Goal: Complete application form: Complete application form

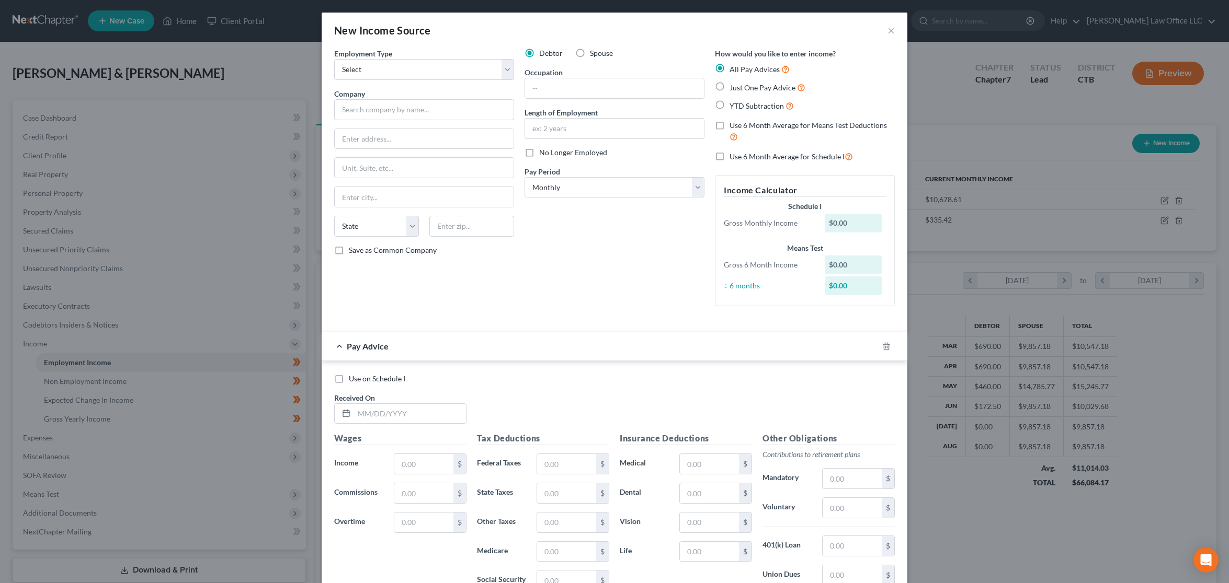
select select "0"
click at [459, 71] on select "Select Full or Part Time Employment Self Employment" at bounding box center [424, 69] width 180 height 21
select select "0"
click at [334, 59] on select "Select Full or Part Time Employment Self Employment" at bounding box center [424, 69] width 180 height 21
click at [679, 185] on select "Select Monthly Twice Monthly Every Other Week Weekly" at bounding box center [614, 187] width 180 height 21
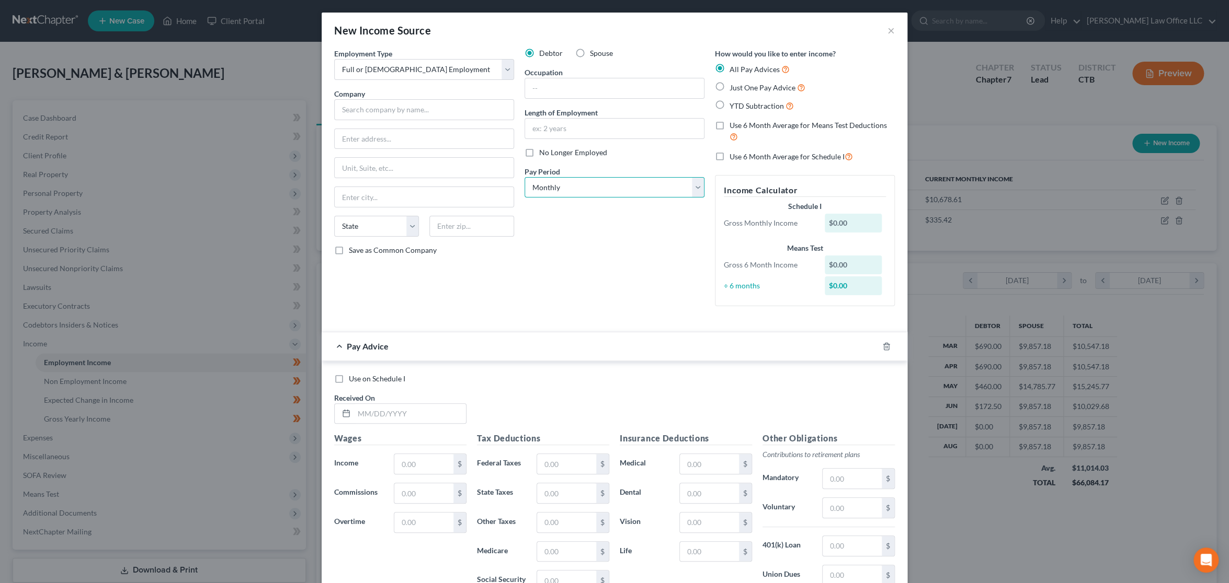
select select "3"
click at [524, 177] on select "Select Monthly Twice Monthly Every Other Week Weekly" at bounding box center [614, 187] width 180 height 21
click at [606, 128] on input "text" at bounding box center [614, 129] width 179 height 20
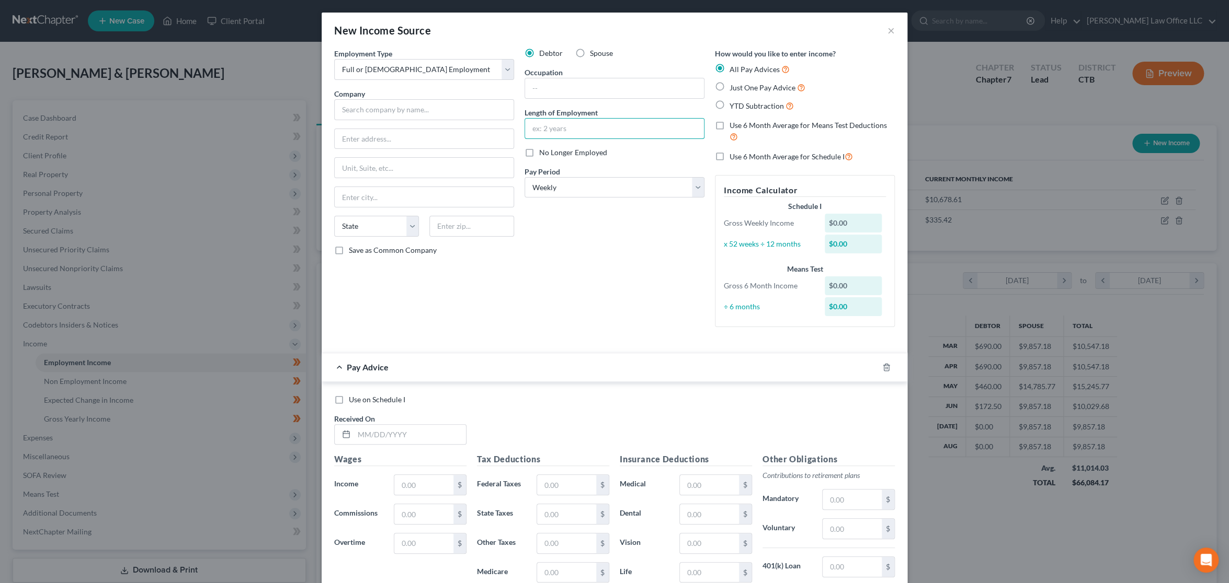
type input "4 months"
click at [420, 115] on input "text" at bounding box center [424, 109] width 180 height 21
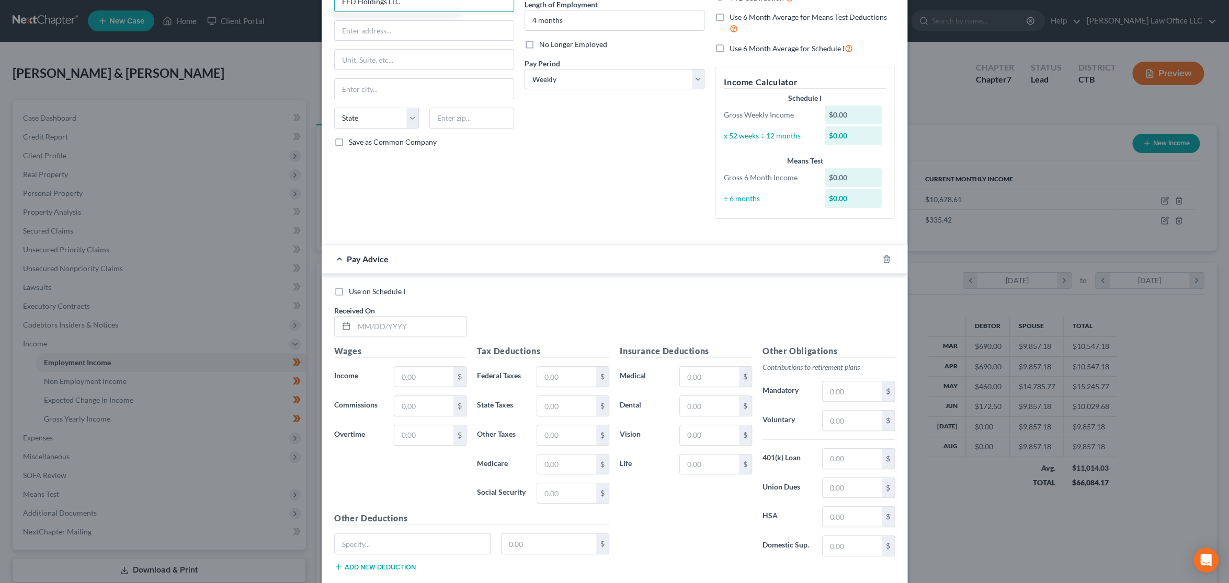
scroll to position [169, 0]
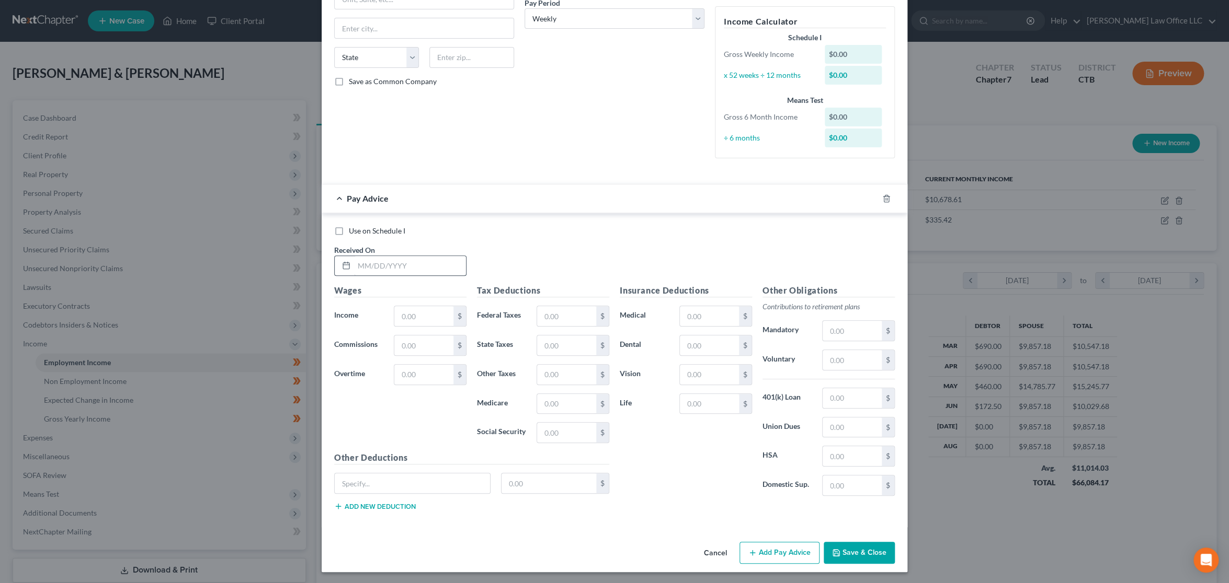
type input "FFD Holdings LLC"
click at [396, 266] on input "text" at bounding box center [410, 266] width 112 height 20
type input "5/20/25"
click at [430, 317] on input "text" at bounding box center [423, 316] width 59 height 20
type input "20"
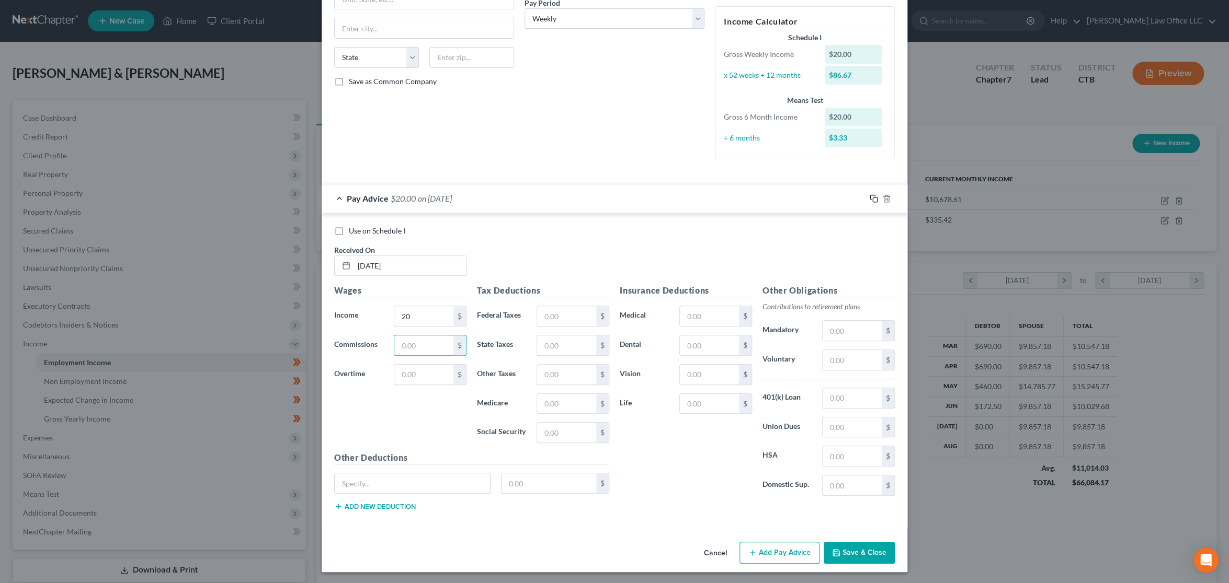
click at [869, 201] on icon "button" at bounding box center [873, 198] width 8 height 8
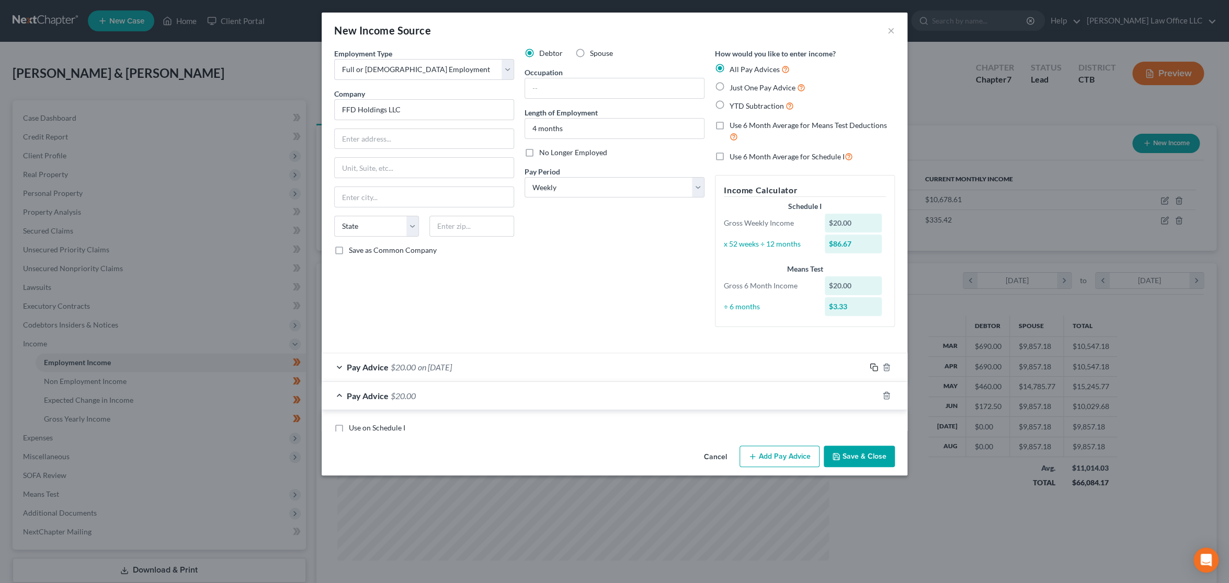
scroll to position [0, 0]
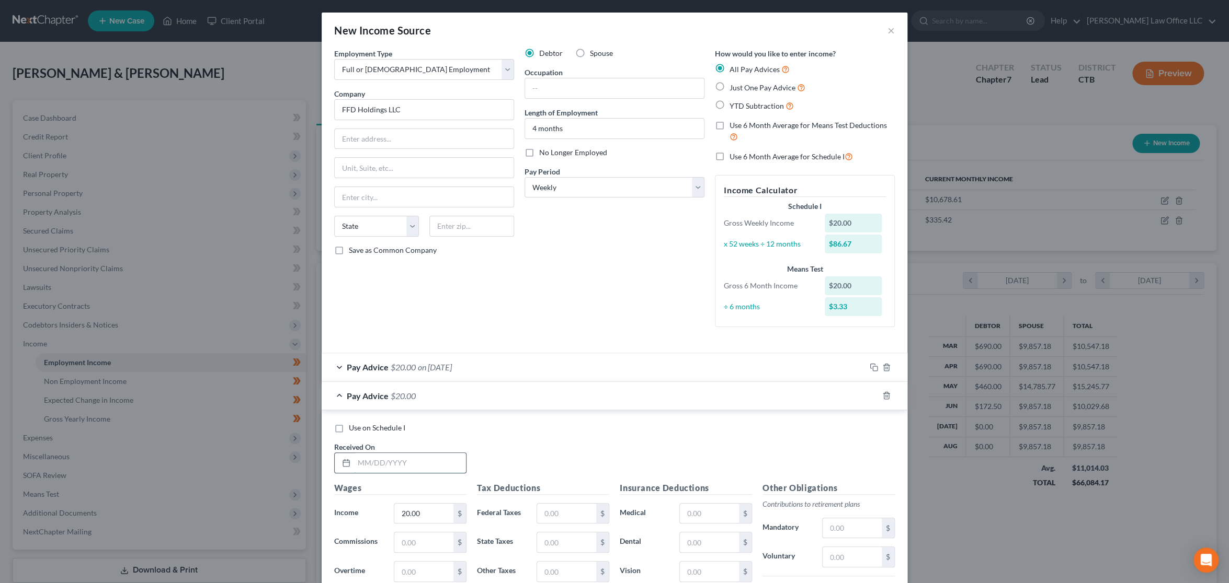
click at [392, 463] on input "text" at bounding box center [410, 463] width 112 height 20
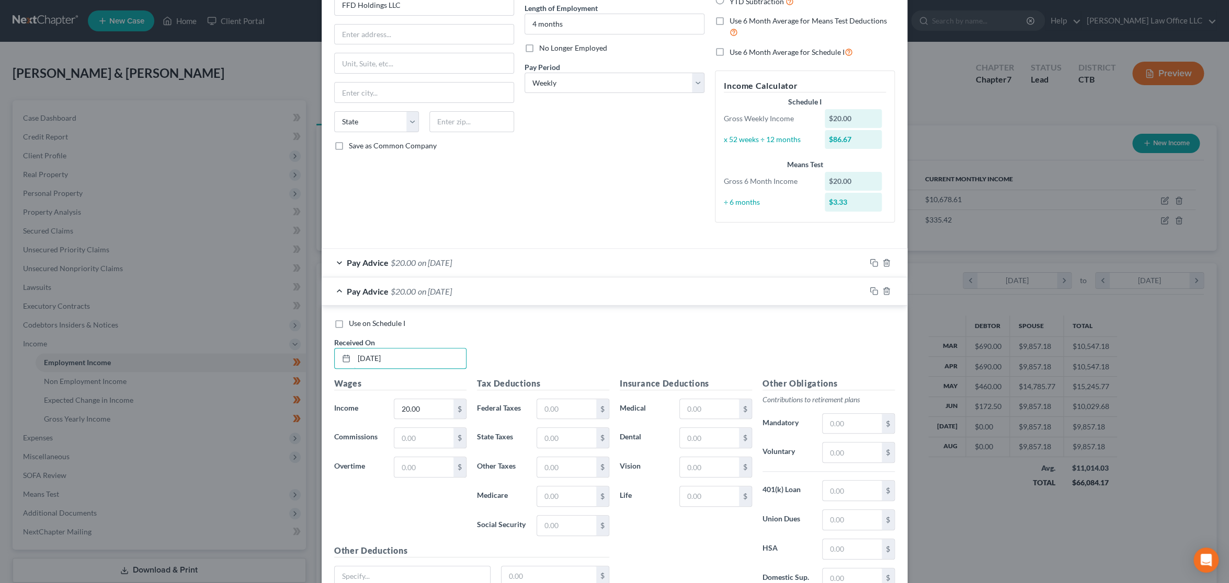
scroll to position [174, 0]
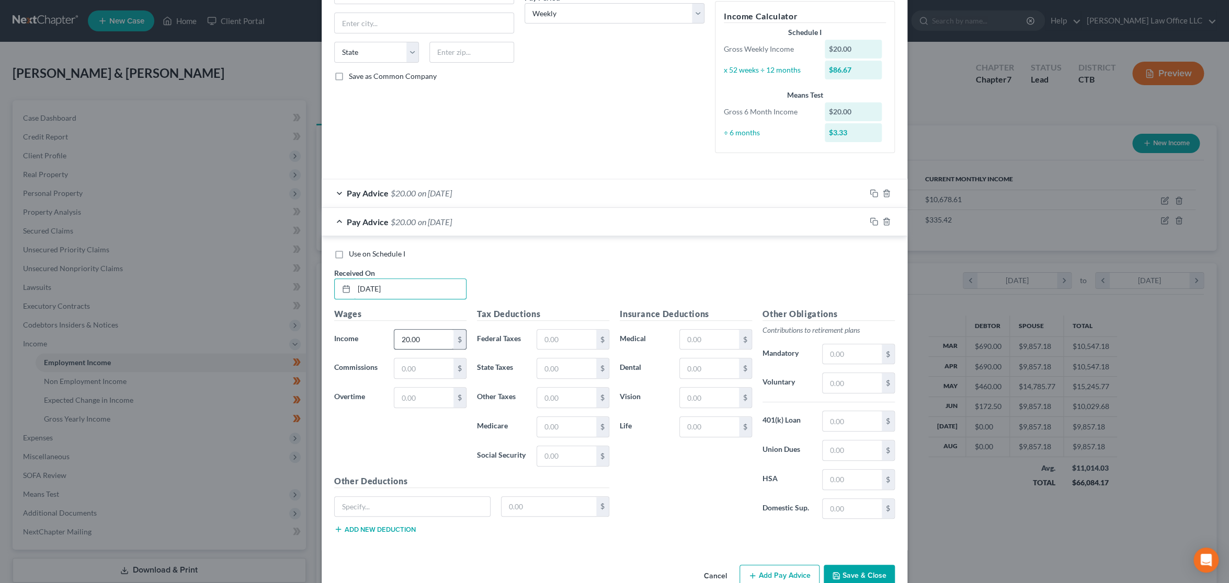
type input "7/1/25"
click at [422, 340] on input "20.00" at bounding box center [423, 340] width 59 height 20
type input "140.20"
click at [873, 225] on rect "button" at bounding box center [875, 223] width 5 height 5
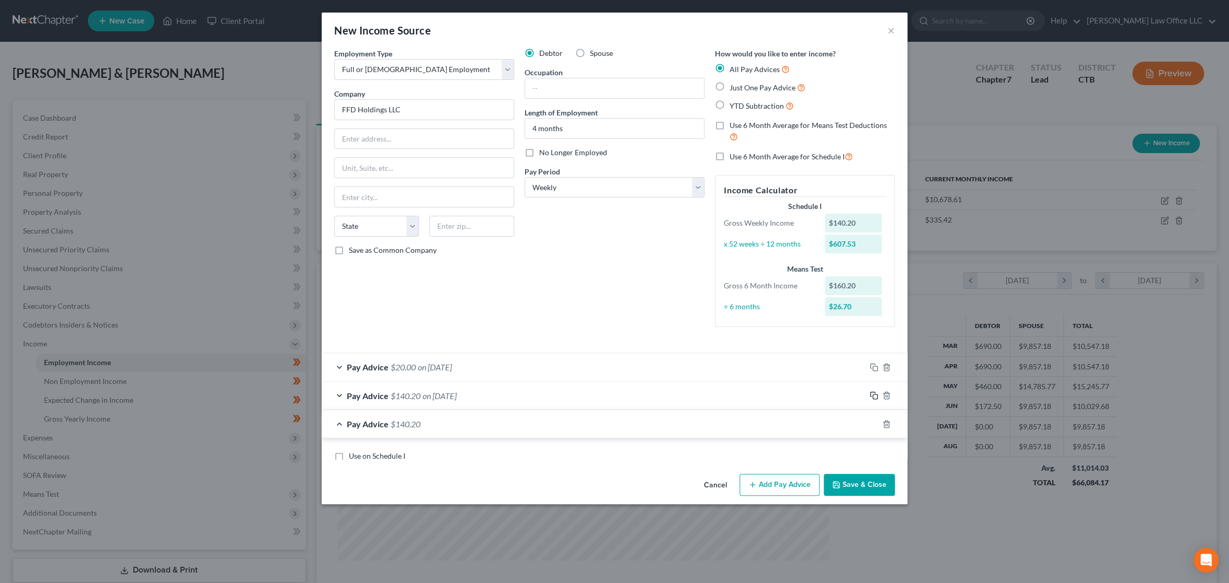
scroll to position [0, 0]
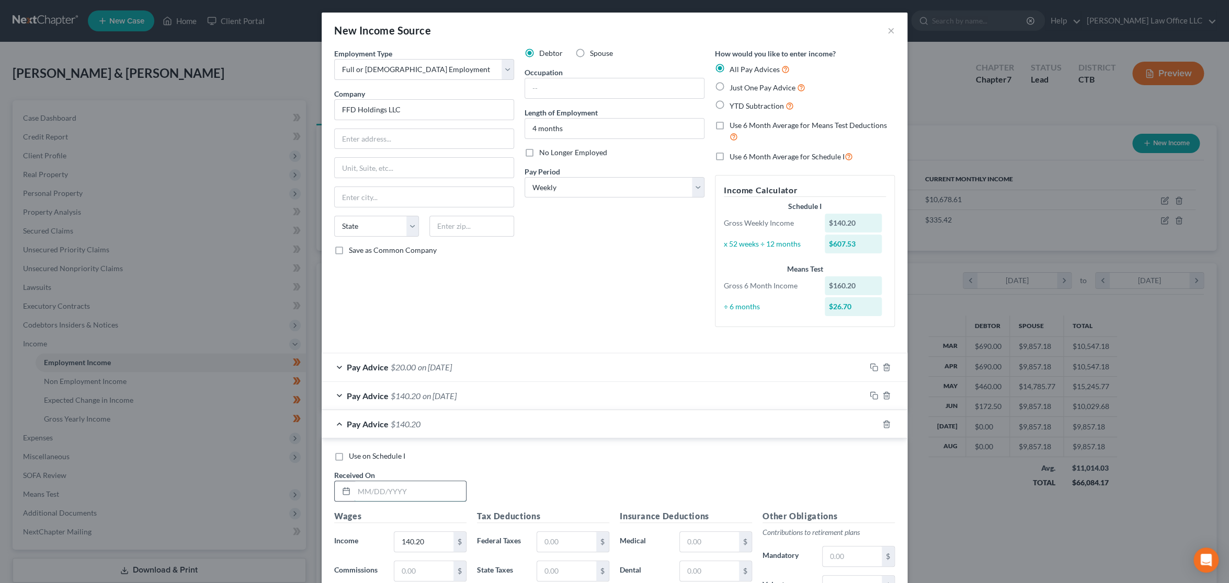
click at [371, 488] on input "text" at bounding box center [410, 491] width 112 height 20
type input "7/8/25"
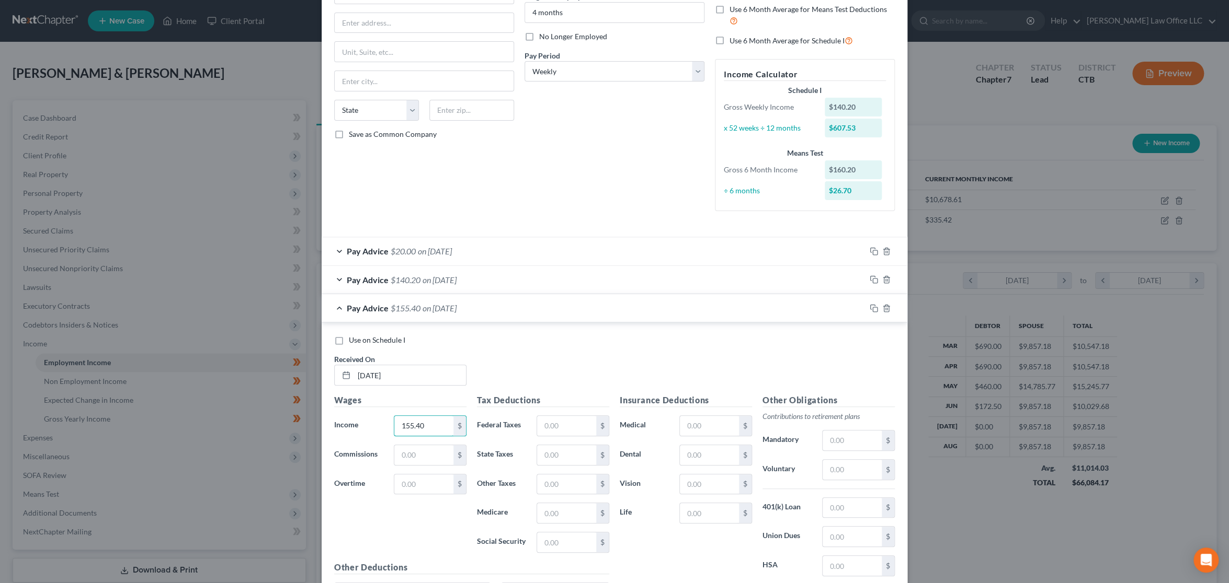
scroll to position [174, 0]
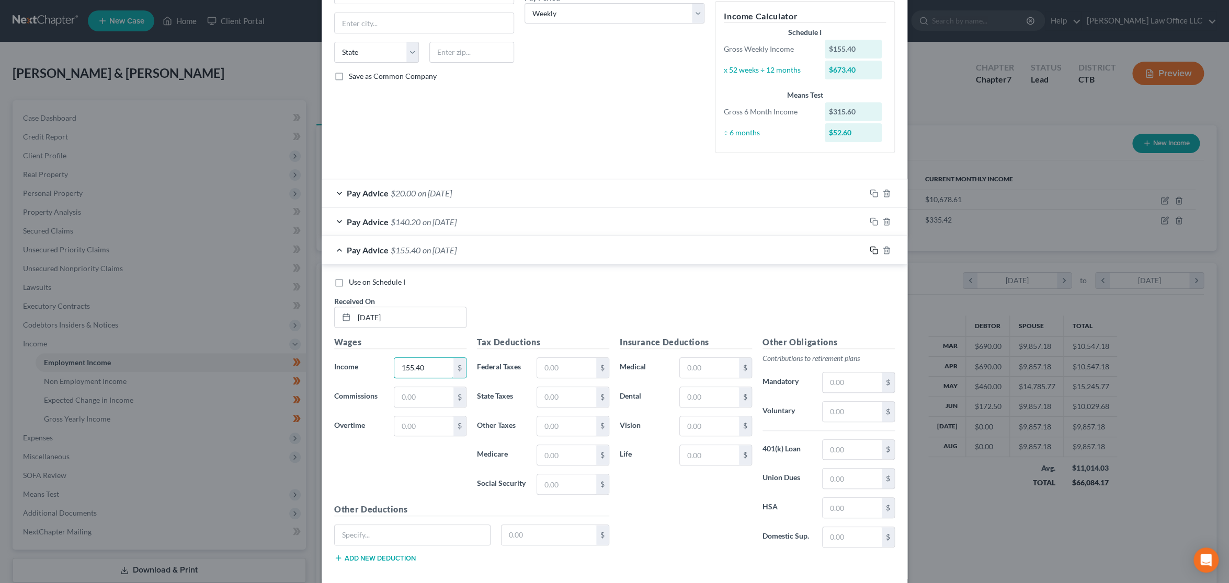
type input "155.40"
click at [870, 252] on icon "button" at bounding box center [873, 250] width 8 height 8
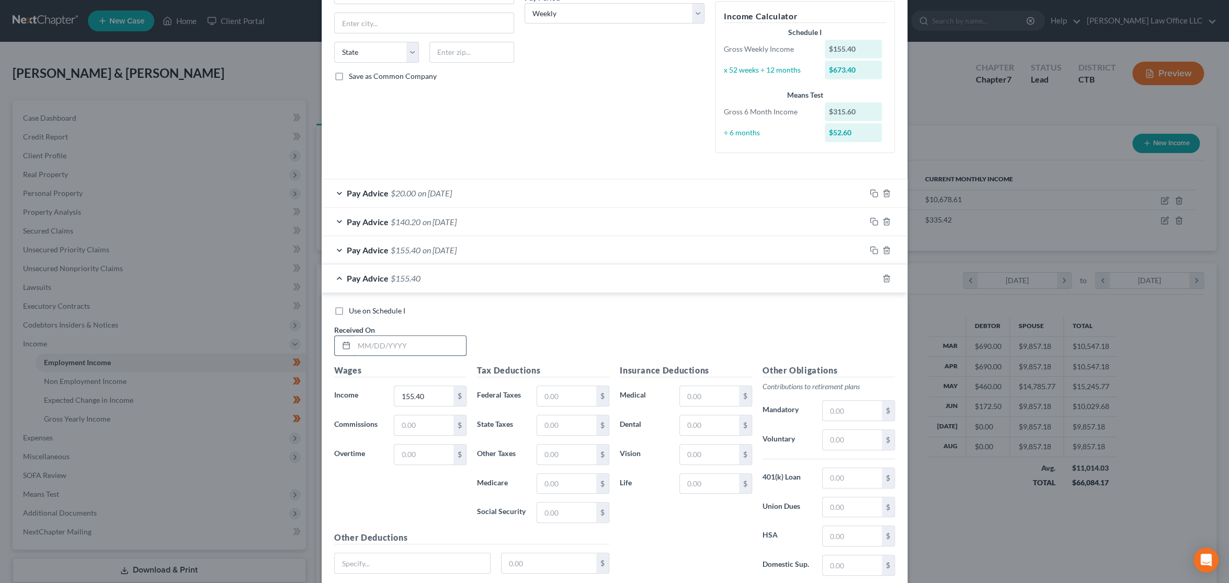
click at [405, 342] on input "text" at bounding box center [410, 346] width 112 height 20
click at [393, 349] on input "7/11/25" at bounding box center [410, 346] width 112 height 20
type input "7/31/25"
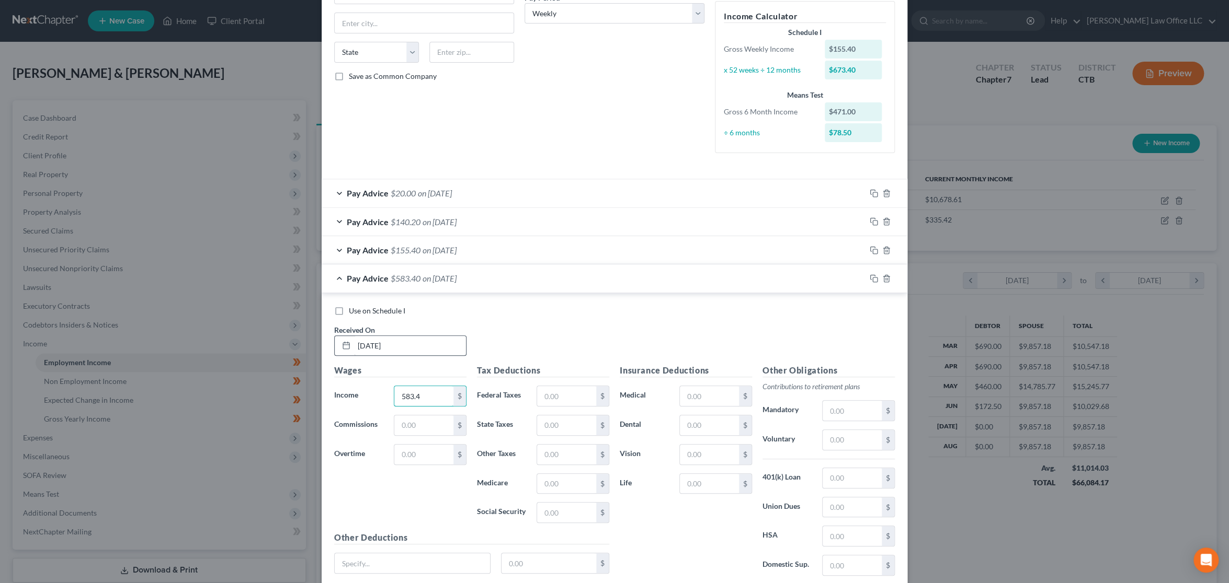
type input "583.4"
click at [869, 279] on icon "button" at bounding box center [873, 278] width 8 height 8
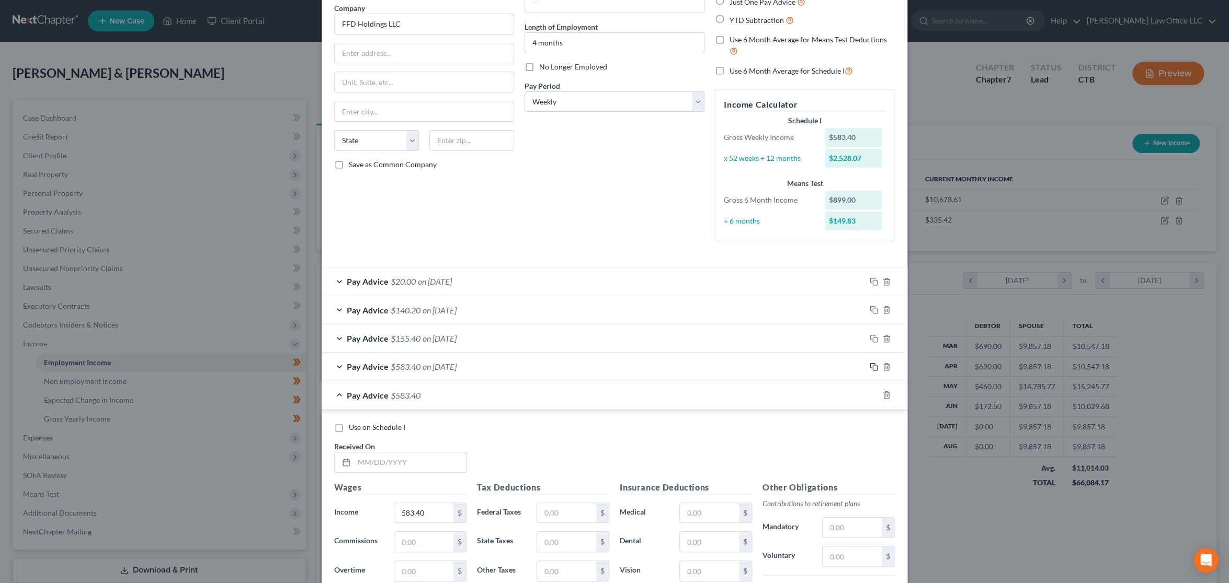
scroll to position [87, 0]
click at [439, 463] on input "text" at bounding box center [410, 462] width 112 height 20
type input "7/23/25"
type input "103.8"
click at [869, 394] on icon "button" at bounding box center [873, 394] width 8 height 8
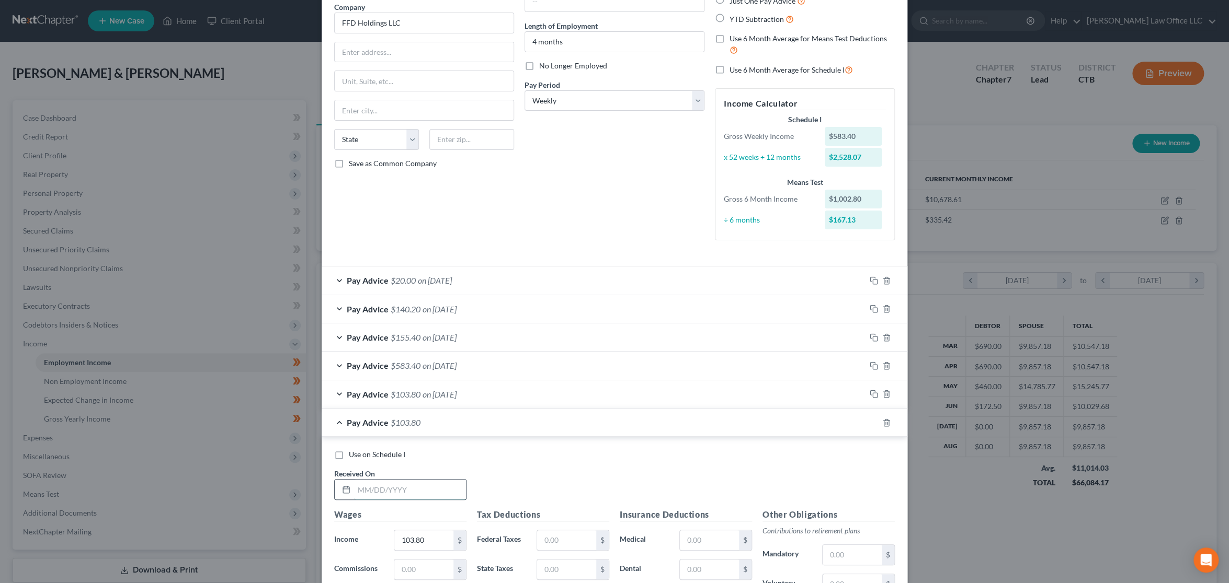
click at [427, 491] on input "text" at bounding box center [410, 490] width 112 height 20
type input "8/12/25"
type input "451.8"
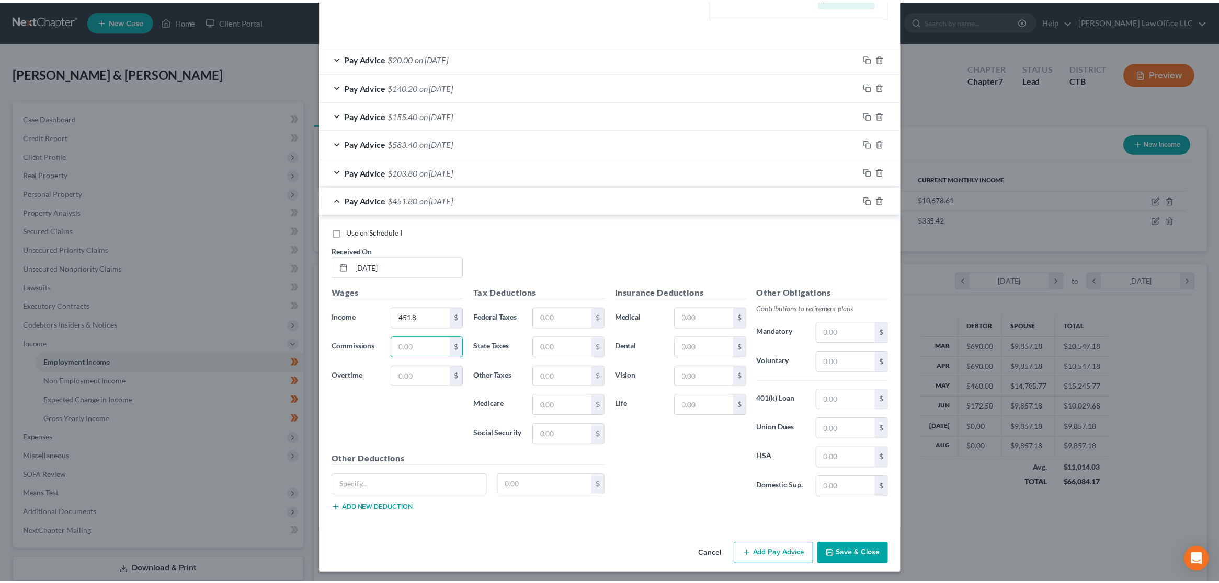
scroll to position [311, 0]
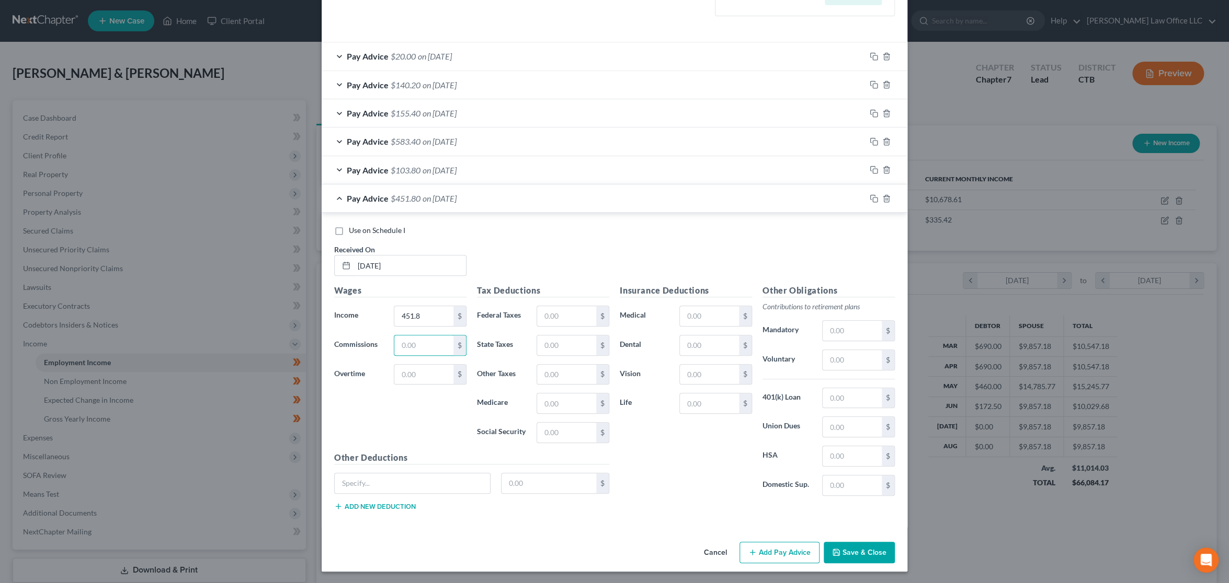
click at [874, 557] on button "Save & Close" at bounding box center [858, 553] width 71 height 22
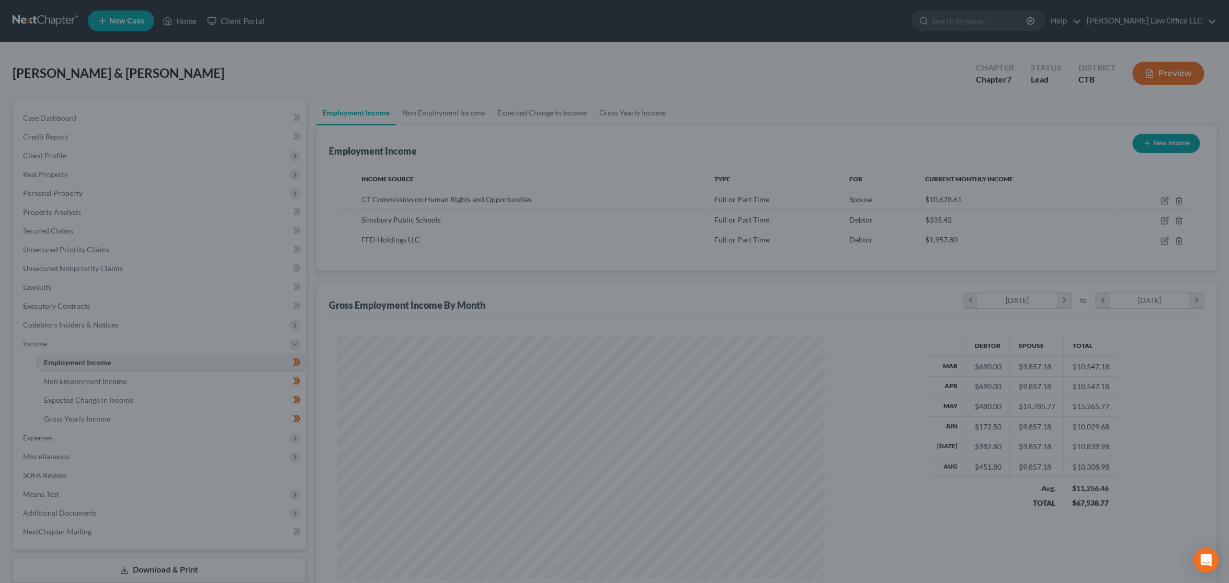
scroll to position [522524, 522260]
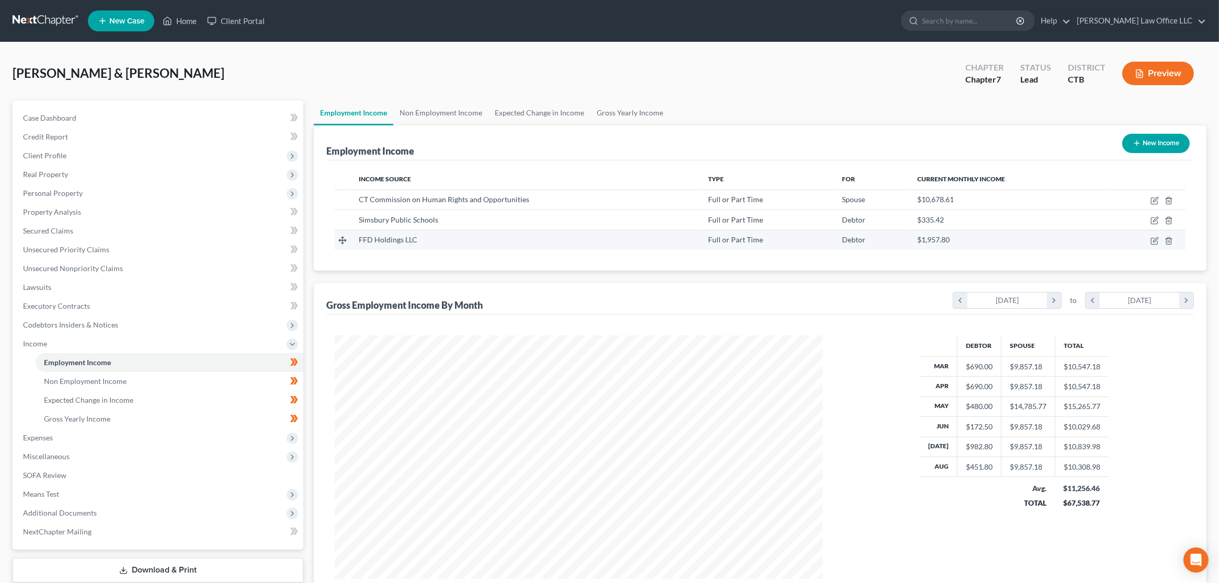
click at [535, 243] on div "FFD Holdings LLC" at bounding box center [525, 240] width 333 height 10
click at [1153, 240] on icon "button" at bounding box center [1155, 239] width 5 height 5
select select "0"
select select "3"
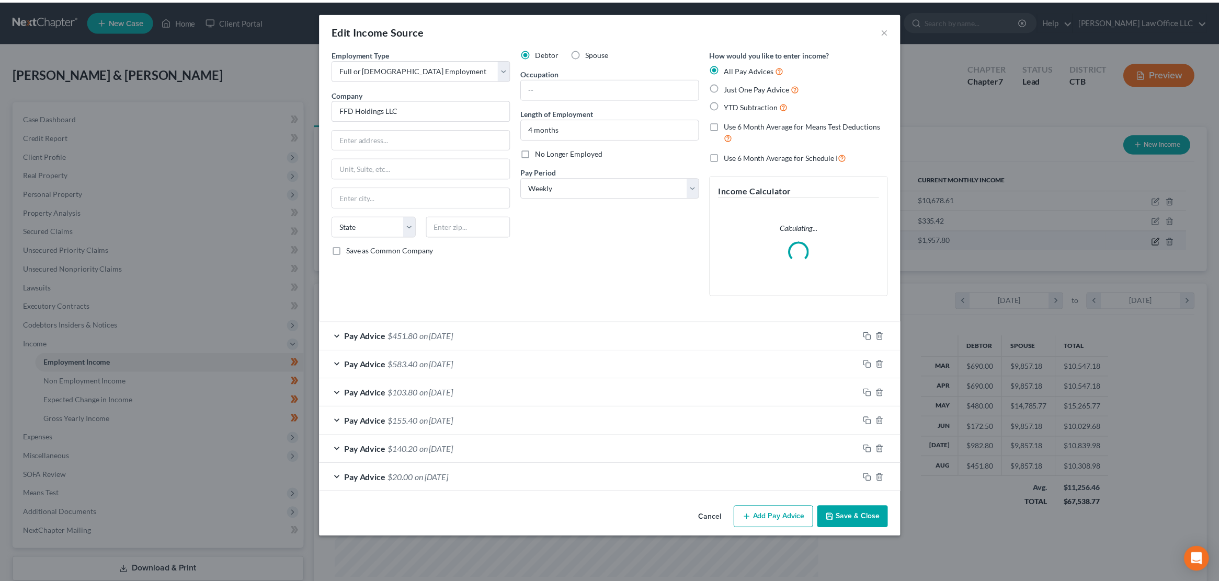
scroll to position [246, 512]
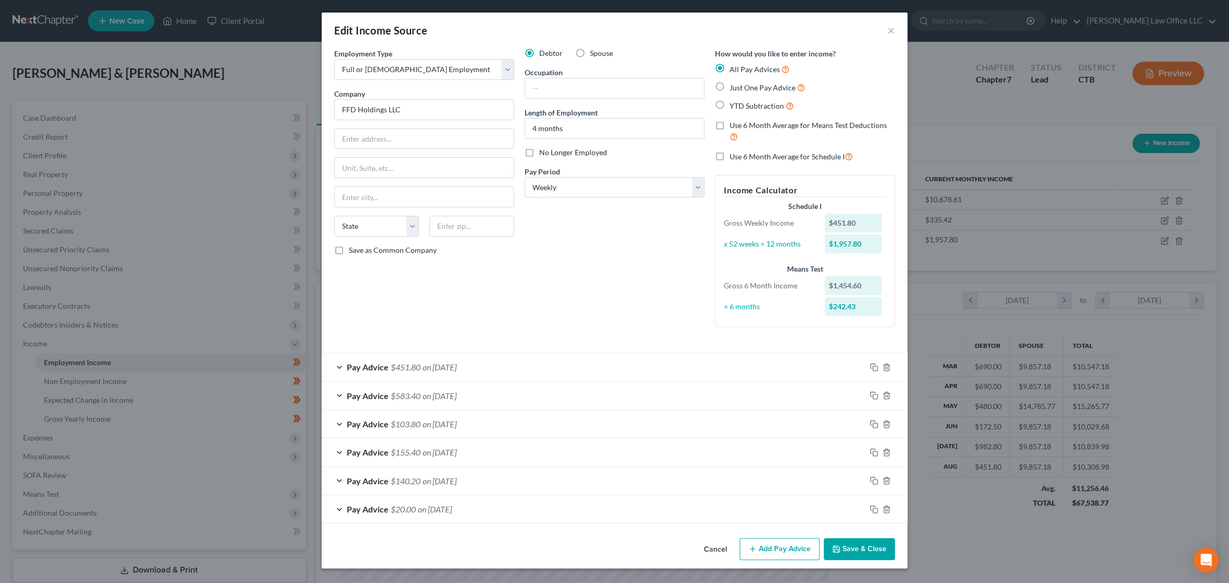
click at [729, 157] on label "Use 6 Month Average for Schedule I" at bounding box center [790, 157] width 123 height 12
click at [733, 157] on input "Use 6 Month Average for Schedule I" at bounding box center [736, 154] width 7 height 7
checkbox input "true"
click at [865, 552] on button "Save & Close" at bounding box center [858, 549] width 71 height 22
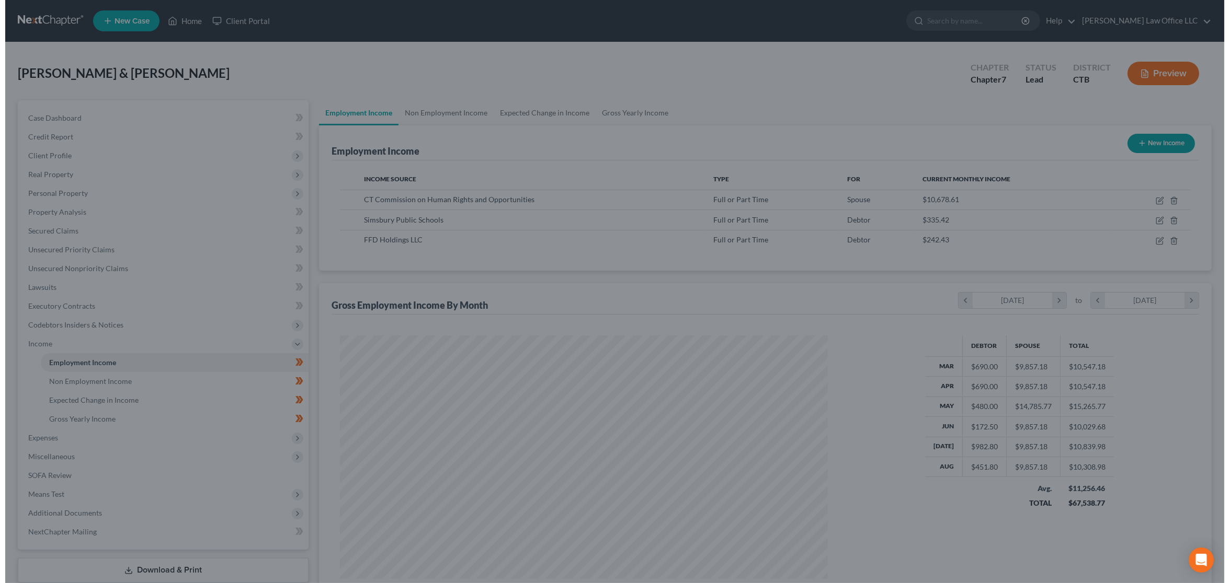
scroll to position [522524, 522260]
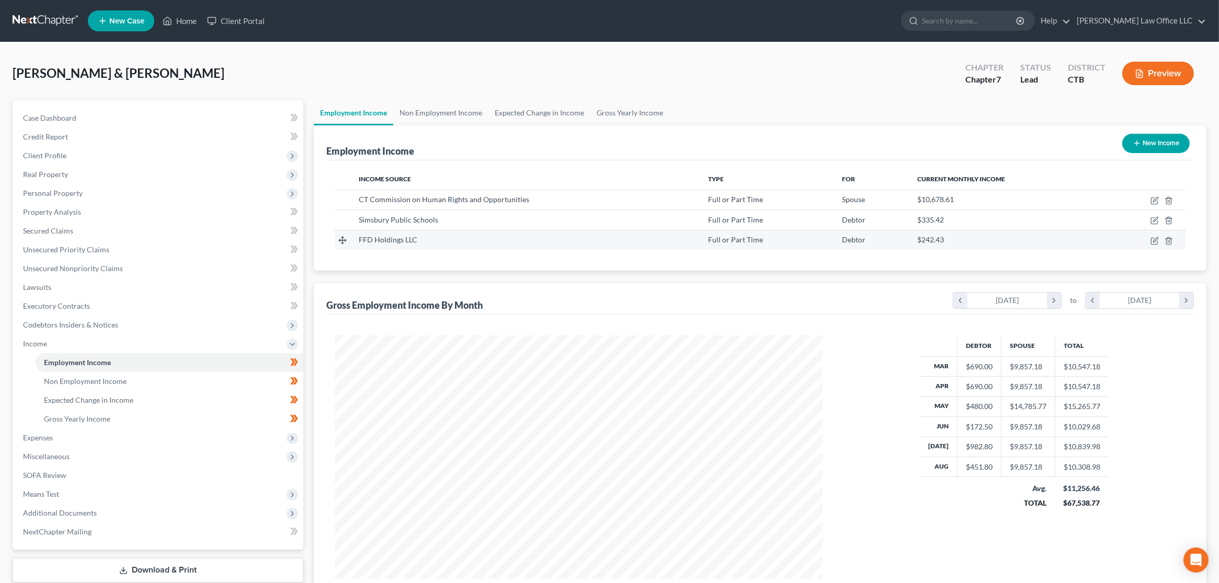
click at [1024, 247] on td "$242.43" at bounding box center [1007, 240] width 196 height 20
click at [1151, 239] on icon "button" at bounding box center [1154, 241] width 6 height 6
select select "0"
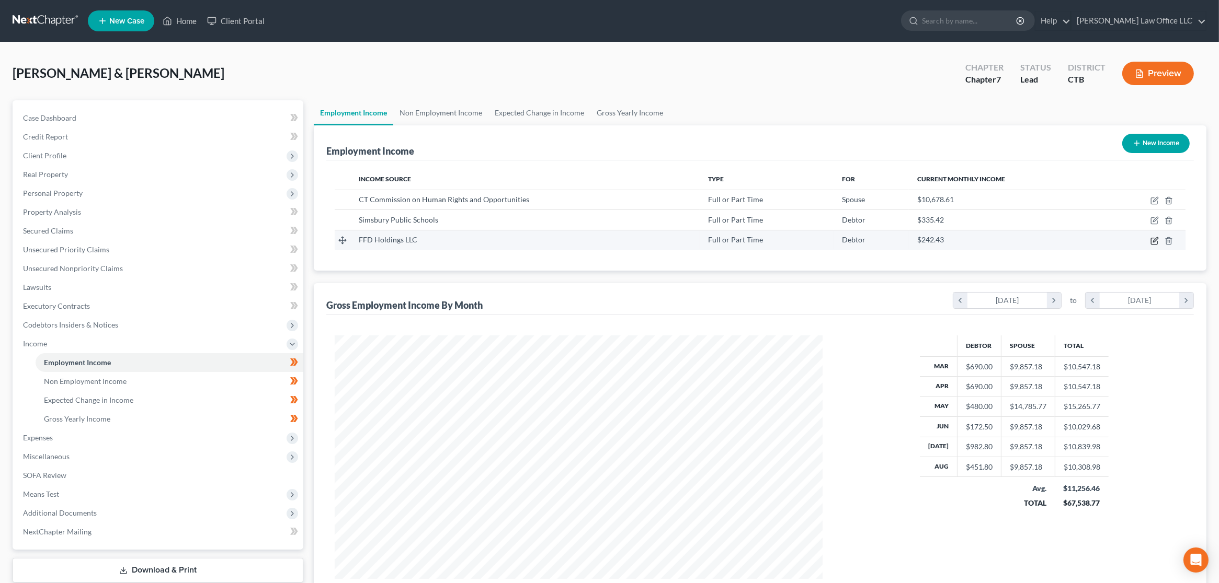
select select "3"
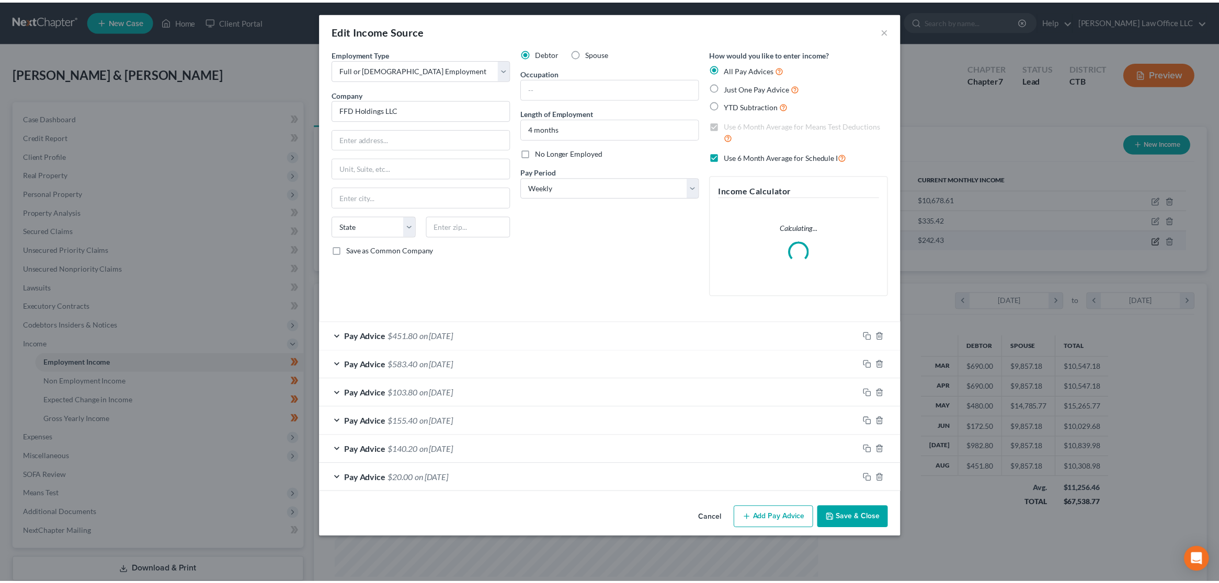
scroll to position [246, 512]
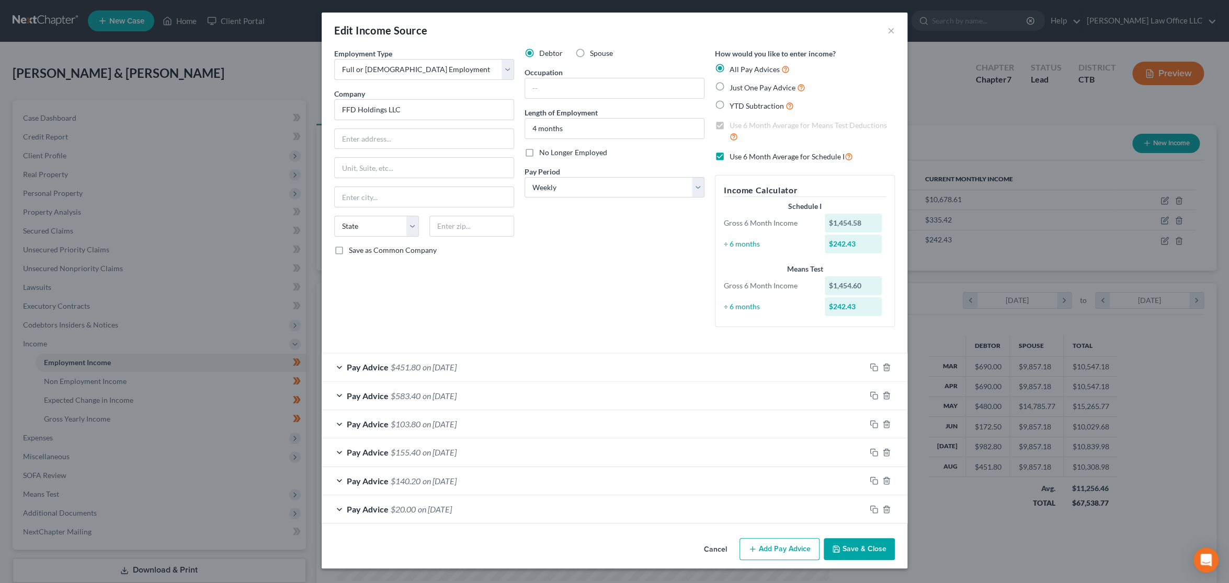
click at [848, 552] on button "Save & Close" at bounding box center [858, 549] width 71 height 22
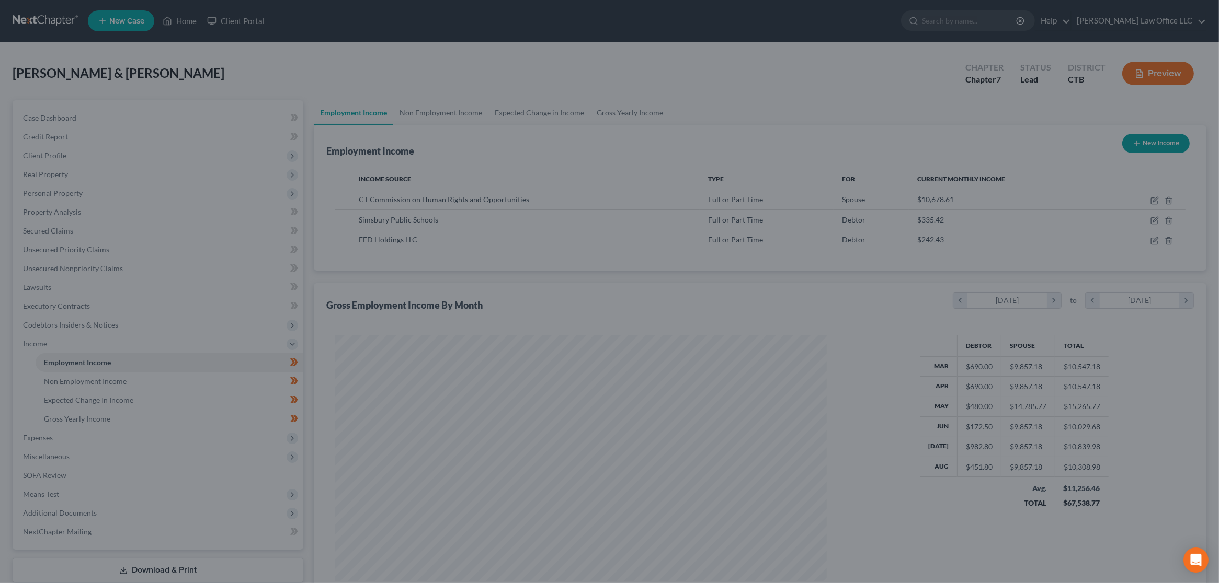
scroll to position [522524, 522260]
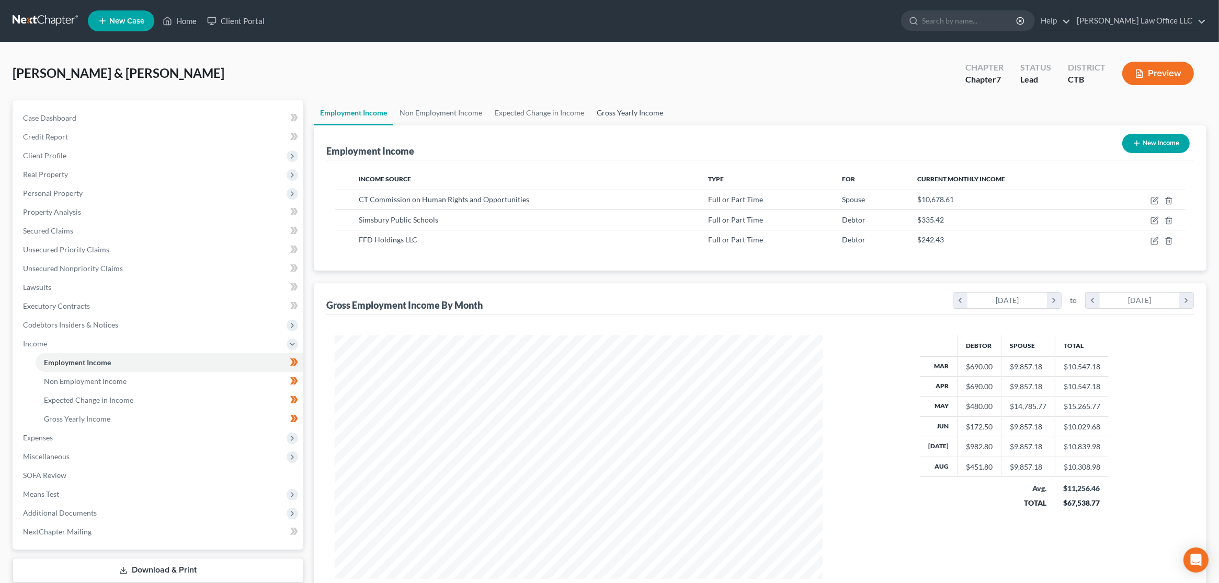
click at [601, 116] on link "Gross Yearly Income" at bounding box center [629, 112] width 79 height 25
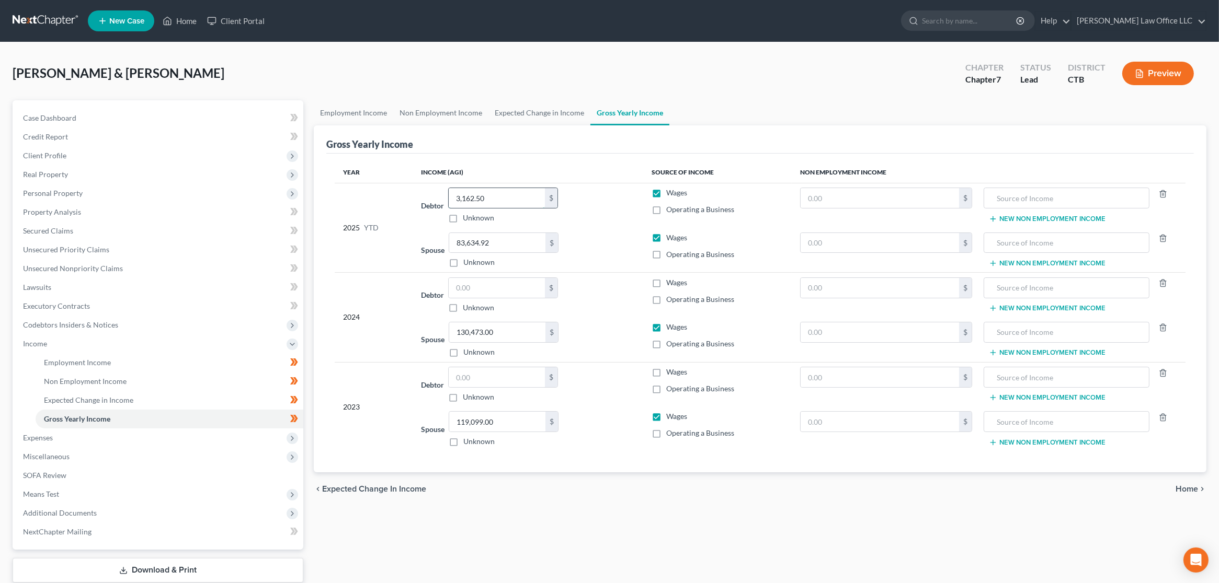
click at [508, 192] on input "3,162.50" at bounding box center [497, 198] width 96 height 20
type input "4,617.10"
click at [595, 430] on div "Spouse 119,099.00 $ Unknown Balance Undetermined 119,099.00 $ Unknown" at bounding box center [528, 429] width 214 height 36
click at [507, 108] on link "Expected Change in Income" at bounding box center [539, 112] width 102 height 25
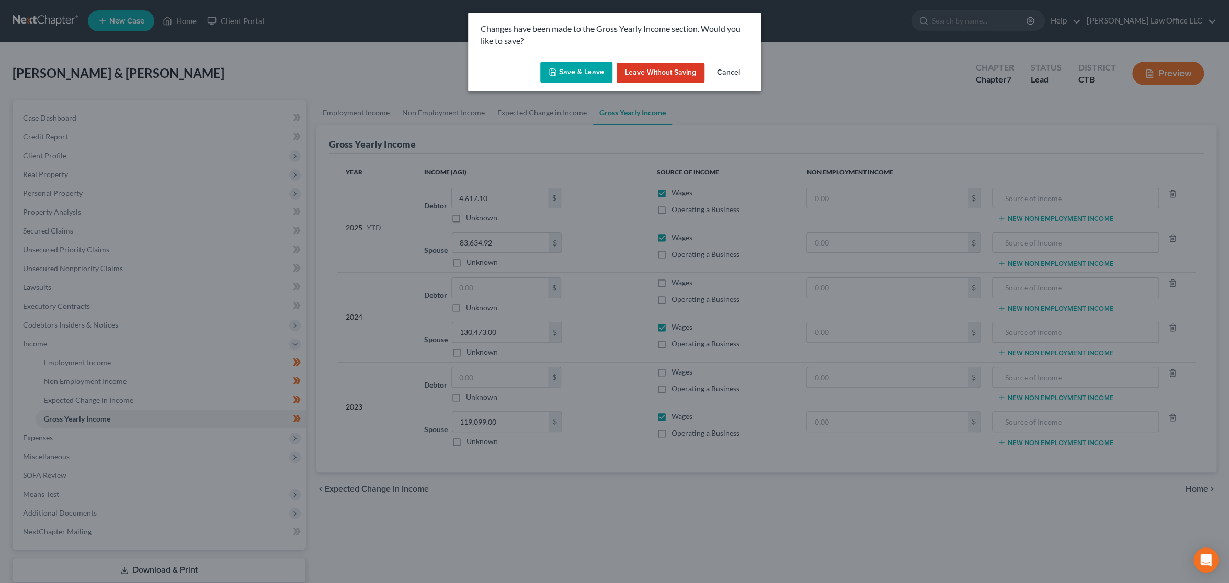
click at [580, 76] on button "Save & Leave" at bounding box center [576, 73] width 72 height 22
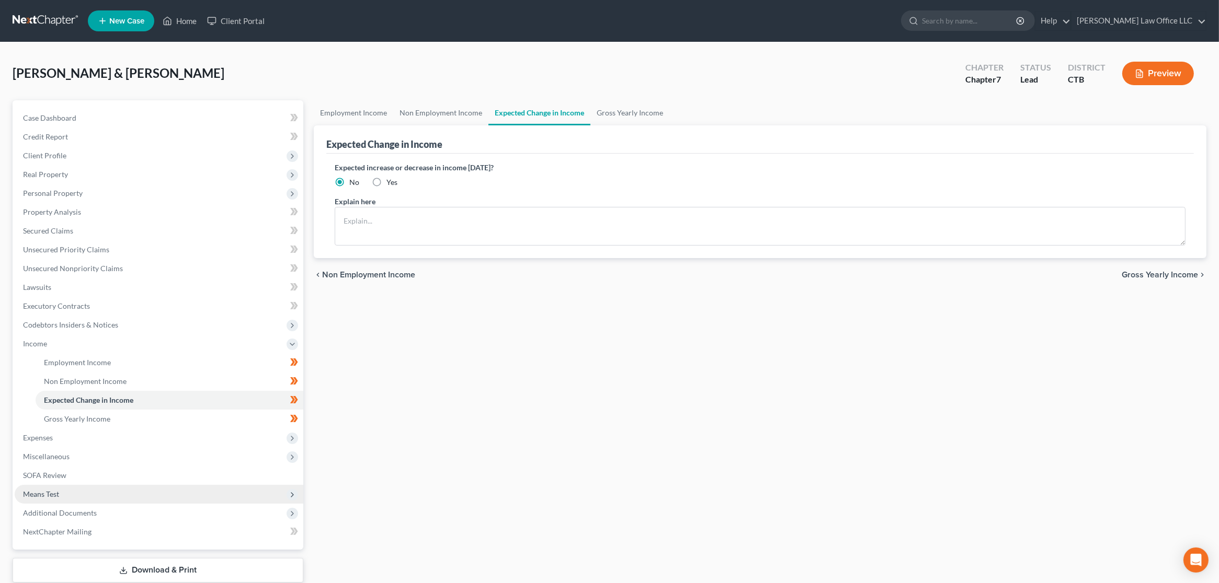
click at [104, 494] on span "Means Test" at bounding box center [159, 494] width 289 height 19
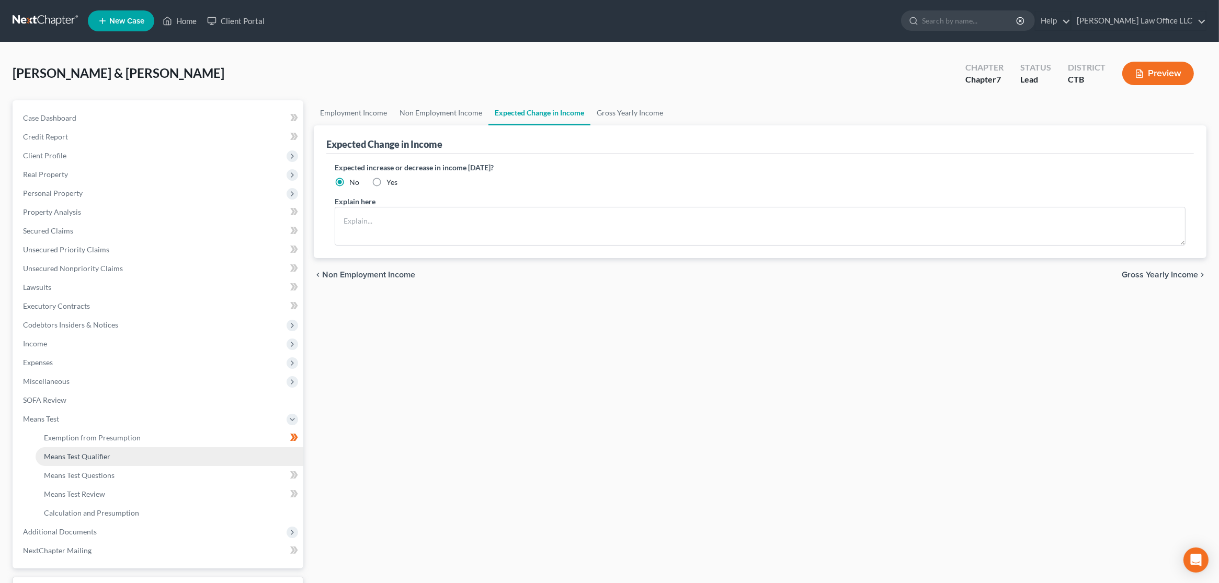
click at [99, 454] on span "Means Test Qualifier" at bounding box center [77, 456] width 66 height 9
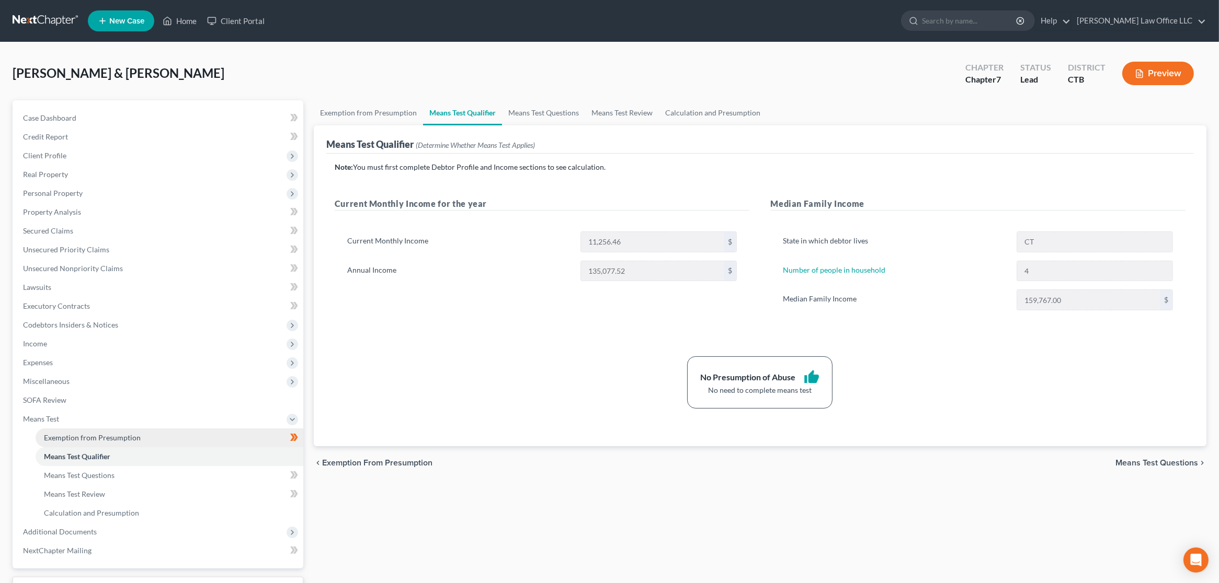
click at [102, 430] on link "Exemption from Presumption" at bounding box center [170, 438] width 268 height 19
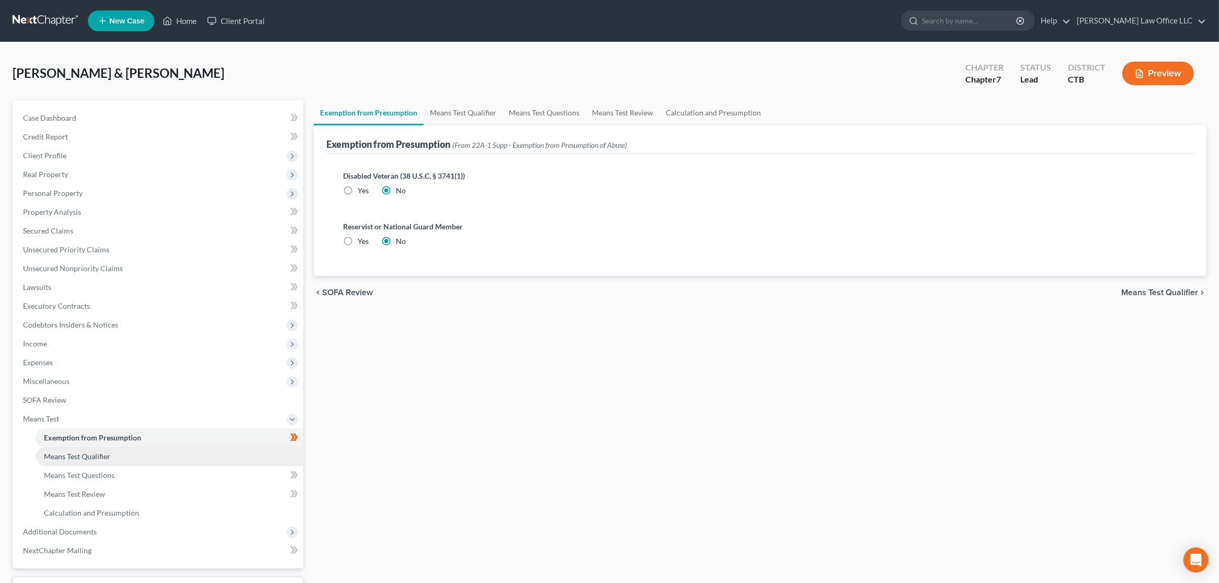
click at [102, 460] on span "Means Test Qualifier" at bounding box center [77, 456] width 66 height 9
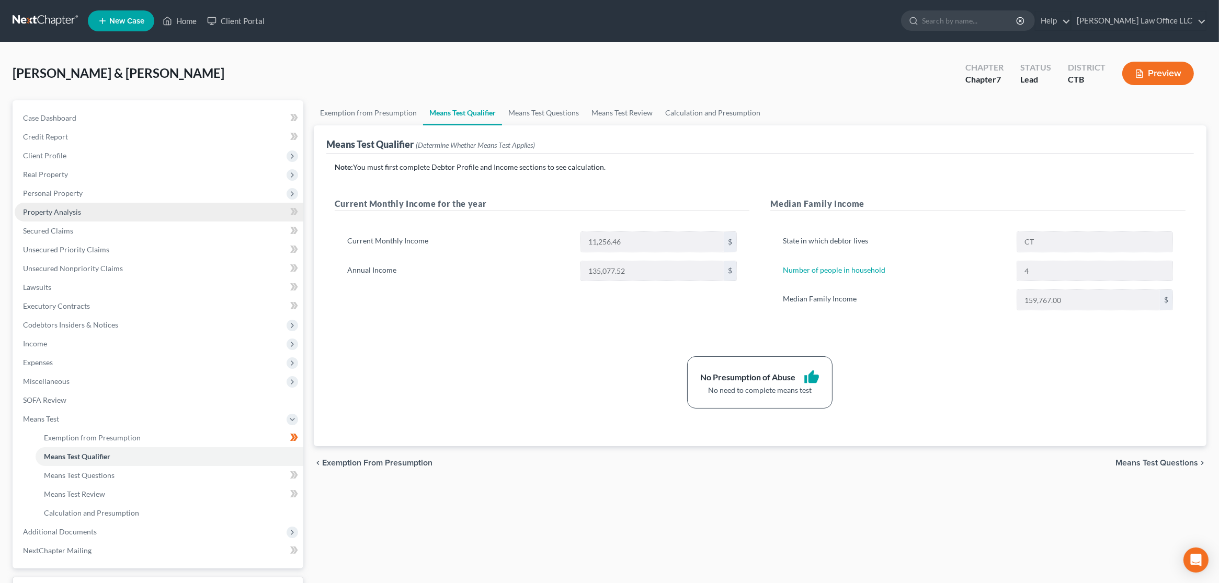
click at [79, 208] on span "Property Analysis" at bounding box center [52, 212] width 58 height 9
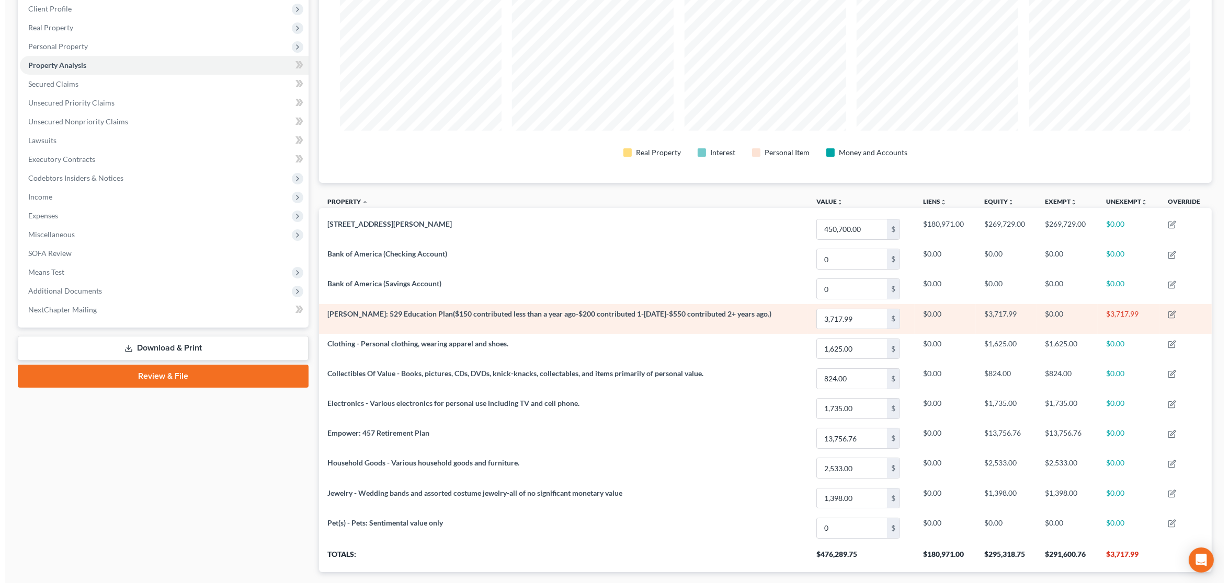
scroll to position [174, 0]
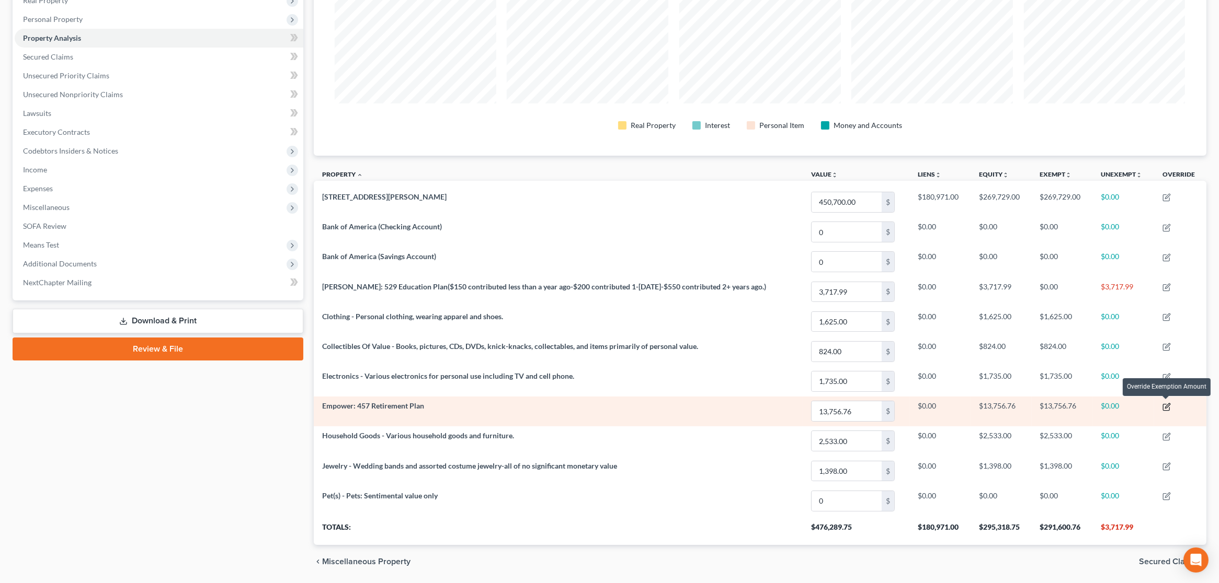
click at [1165, 406] on icon "button" at bounding box center [1167, 406] width 5 height 5
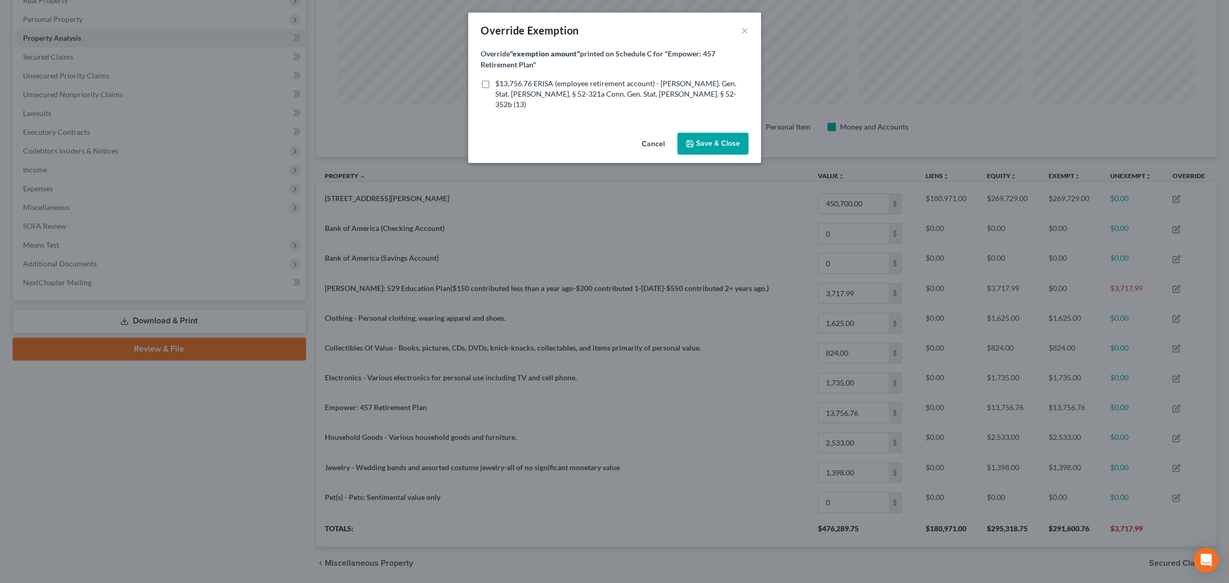
click at [657, 134] on button "Cancel" at bounding box center [653, 144] width 40 height 21
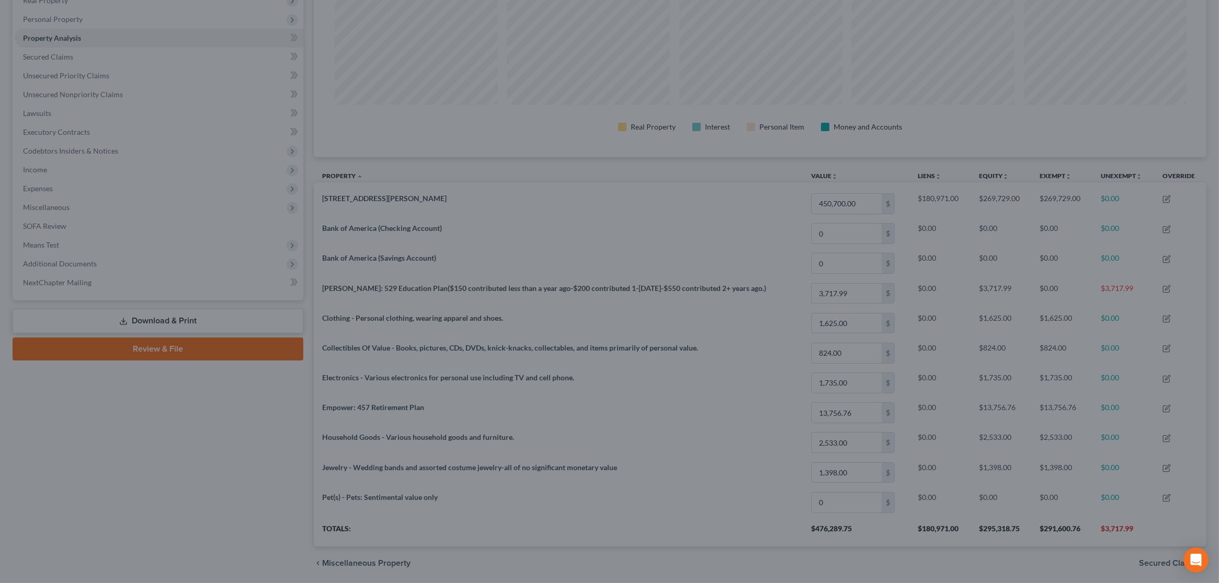
scroll to position [0, 0]
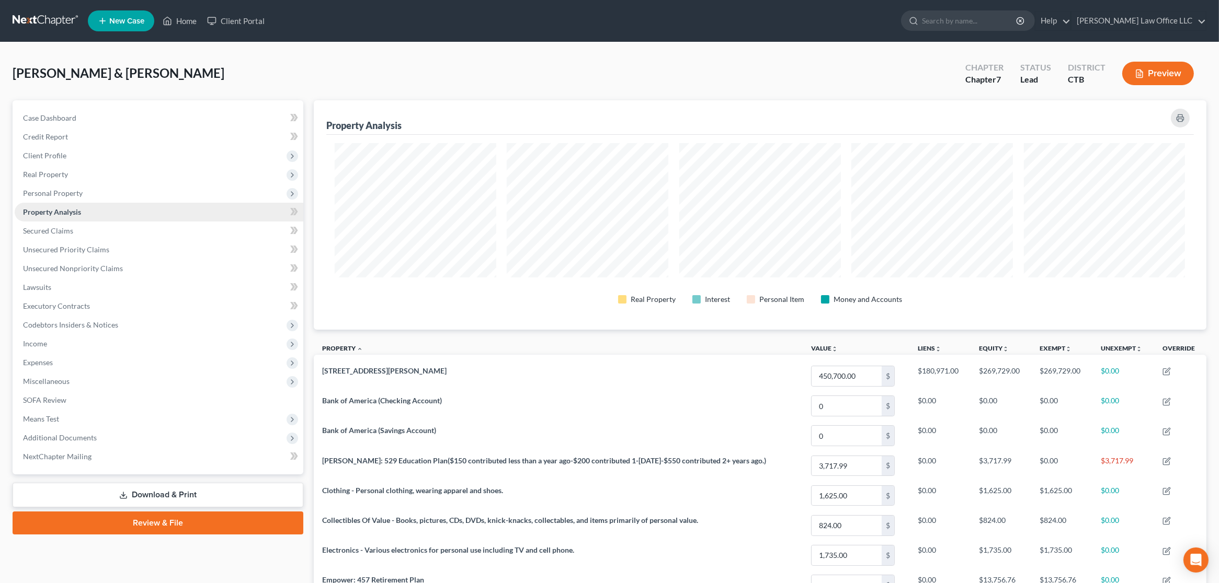
click at [72, 215] on link "Property Analysis" at bounding box center [159, 212] width 289 height 19
click at [74, 168] on span "Real Property" at bounding box center [159, 174] width 289 height 19
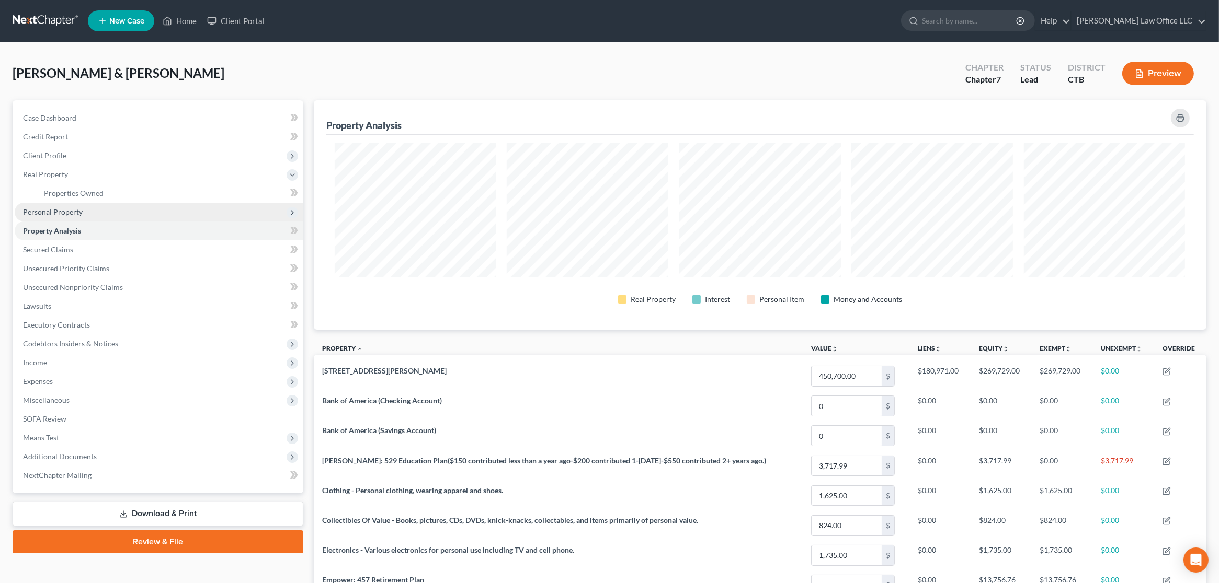
click at [71, 209] on span "Personal Property" at bounding box center [53, 212] width 60 height 9
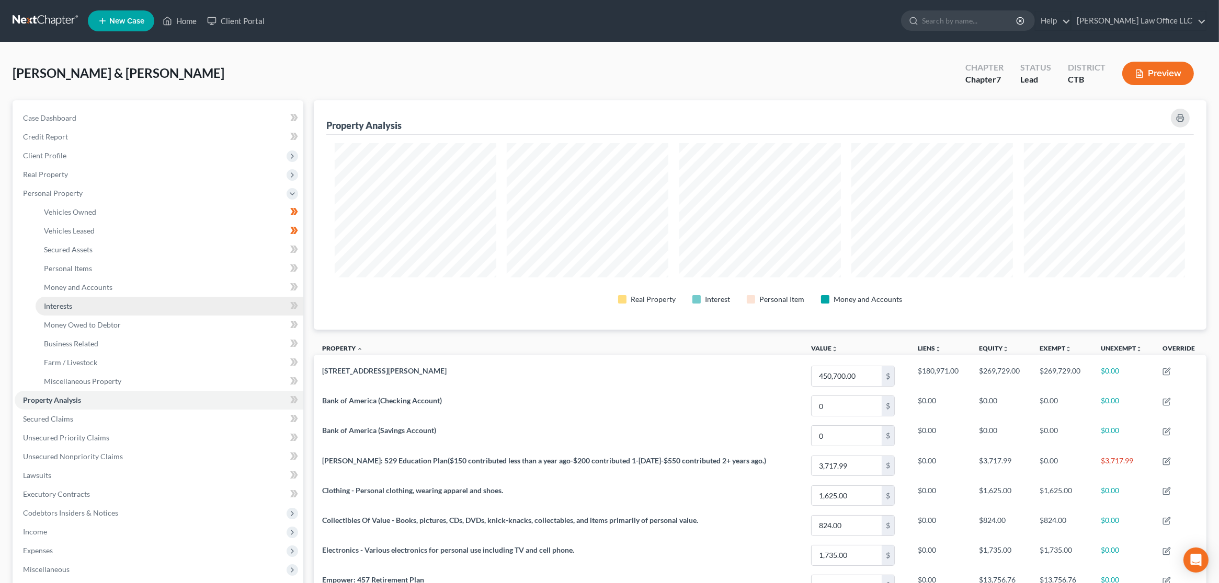
click at [83, 300] on link "Interests" at bounding box center [170, 306] width 268 height 19
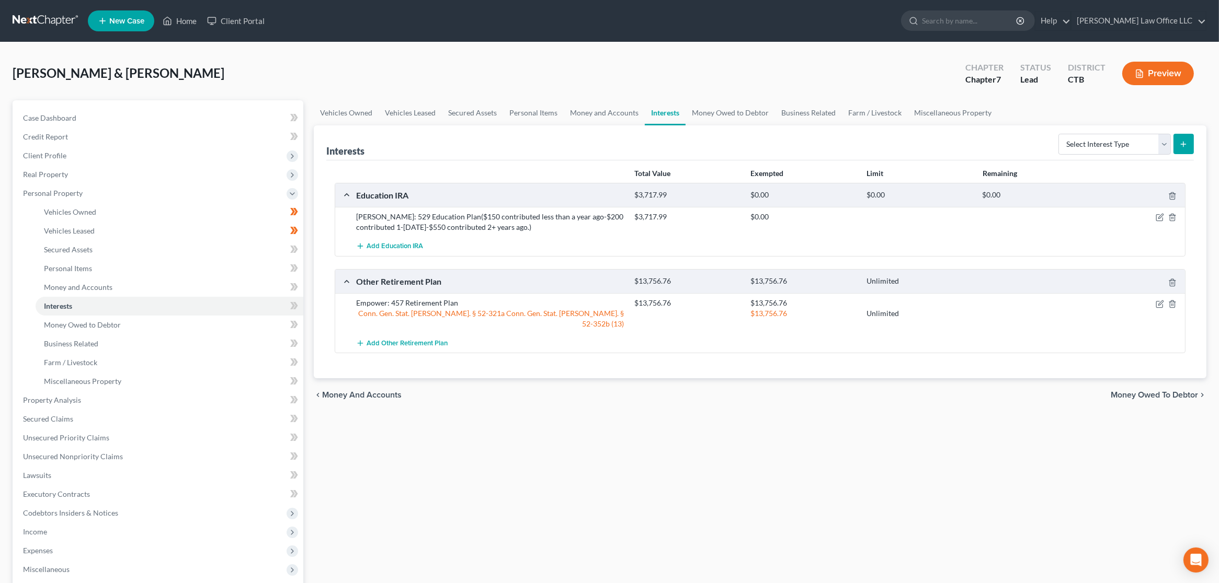
click at [1160, 308] on div "$13,756.76 Unlimited" at bounding box center [907, 313] width 557 height 10
click at [1162, 302] on icon "button" at bounding box center [1160, 303] width 5 height 5
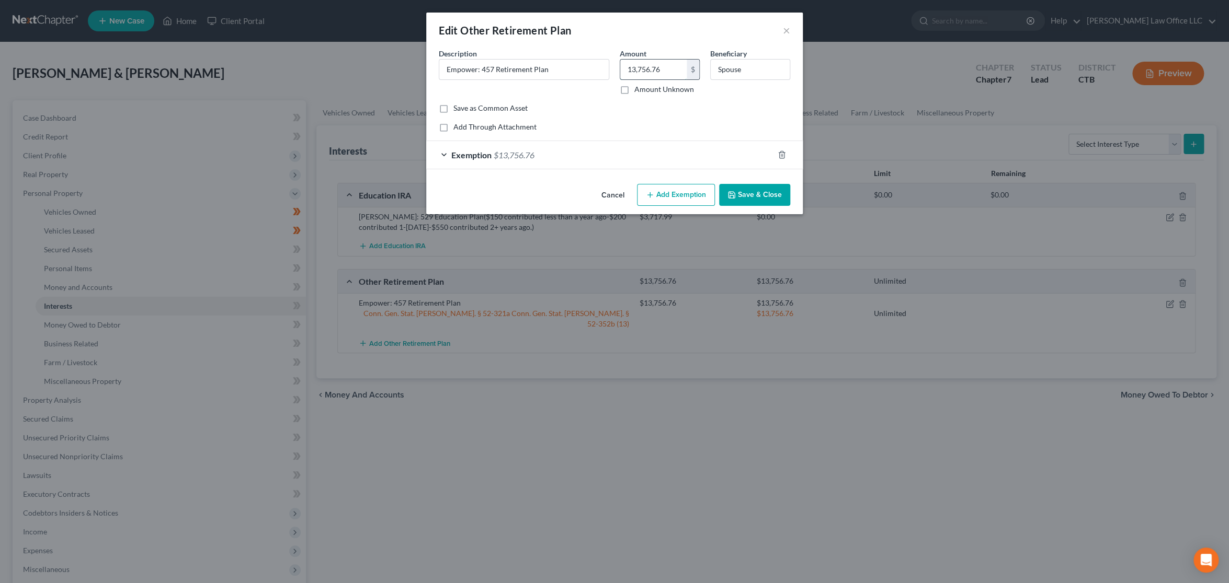
click at [668, 68] on input "13,756.76" at bounding box center [653, 70] width 66 height 20
click at [668, 63] on input "13,756.76" at bounding box center [653, 70] width 66 height 20
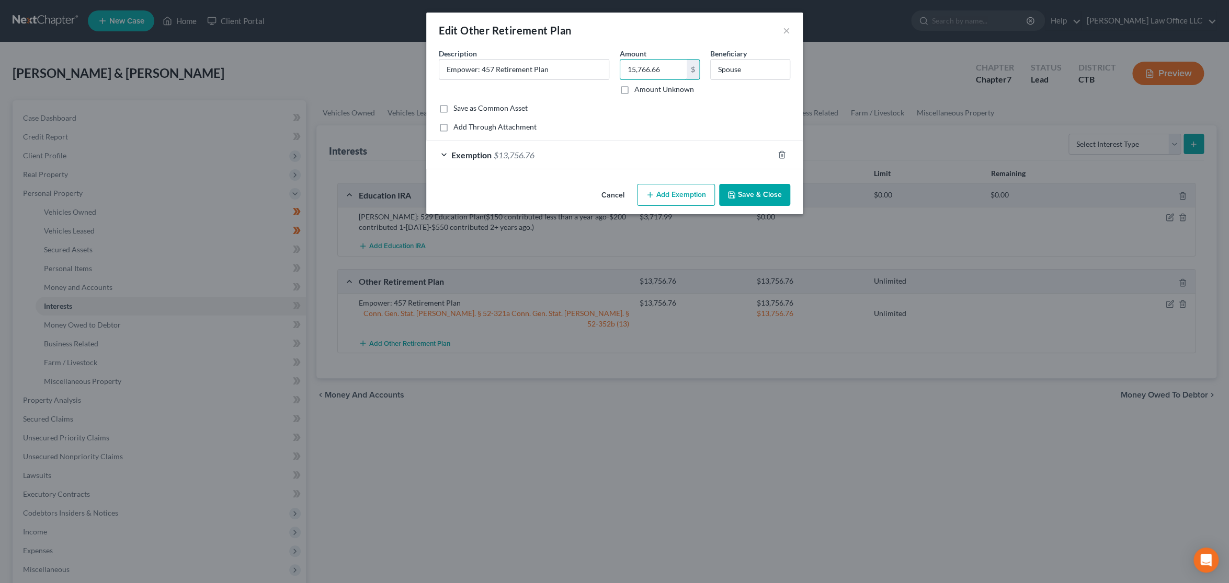
type input "15,766.66"
click at [602, 114] on div "Common Asset Select Description * Empower: 457 Retirement Plan Amount 15,766.66…" at bounding box center [614, 90] width 351 height 84
click at [584, 162] on div "Exemption $13,756.76" at bounding box center [599, 155] width 347 height 28
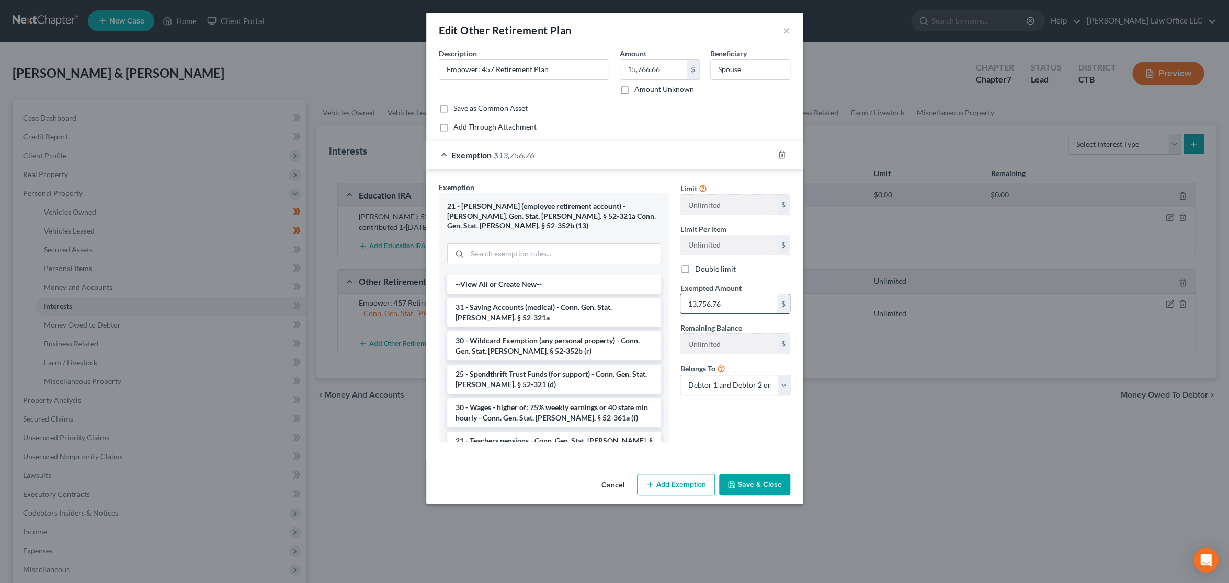
click at [739, 303] on input "13,756.76" at bounding box center [728, 304] width 97 height 20
type input "15,766.66"
click at [769, 474] on button "Save & Close" at bounding box center [754, 485] width 71 height 22
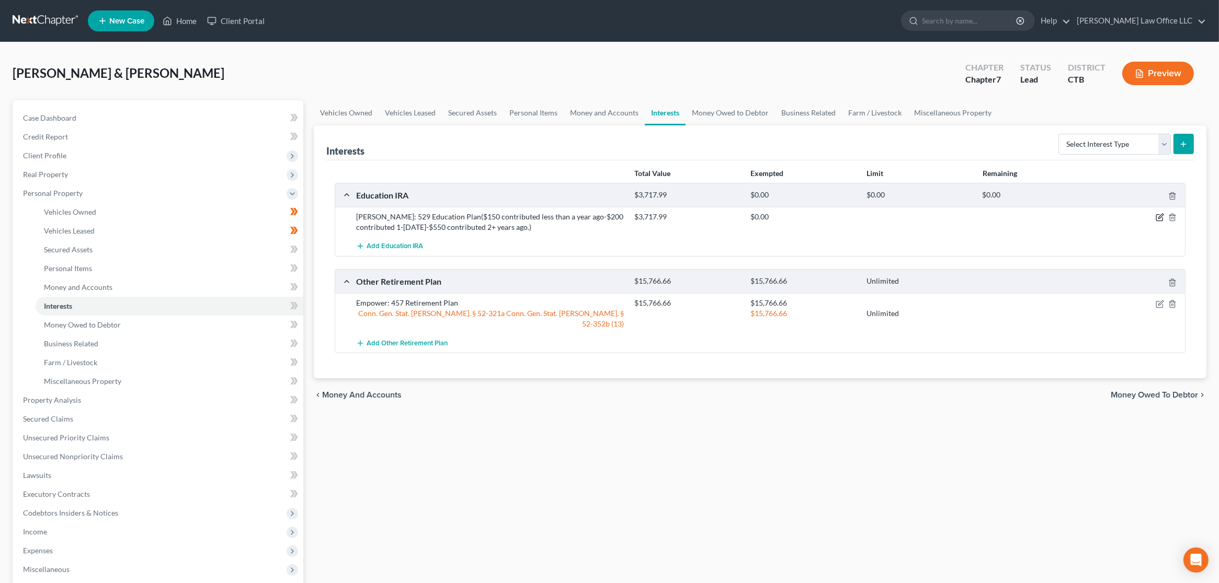
click at [1160, 214] on icon "button" at bounding box center [1159, 217] width 8 height 8
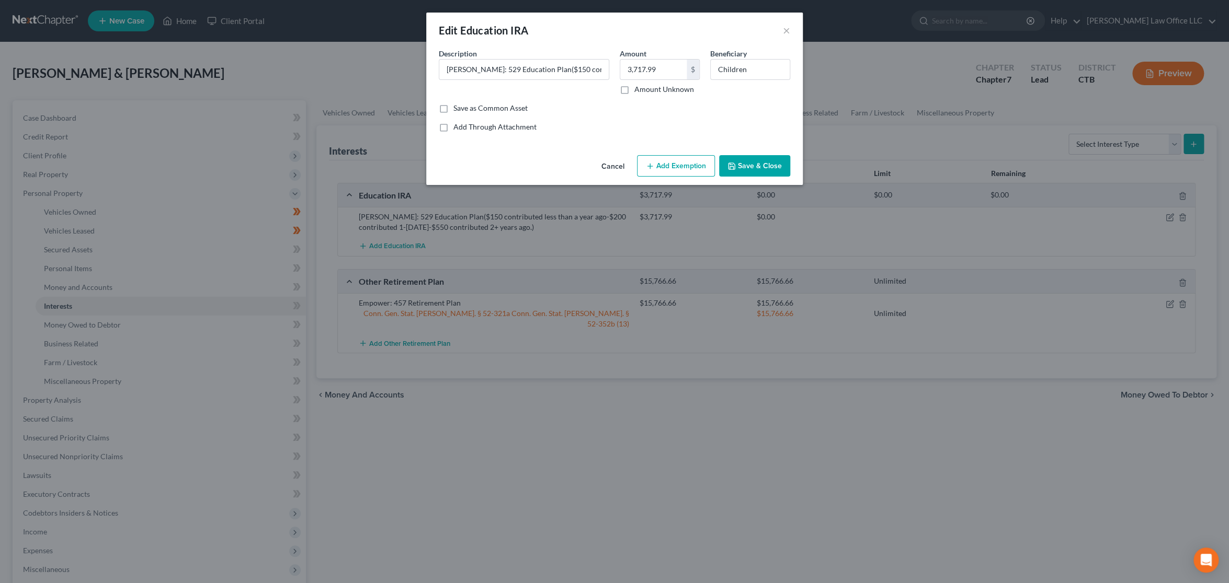
click at [661, 159] on button "Add Exemption" at bounding box center [676, 166] width 78 height 22
select select "2"
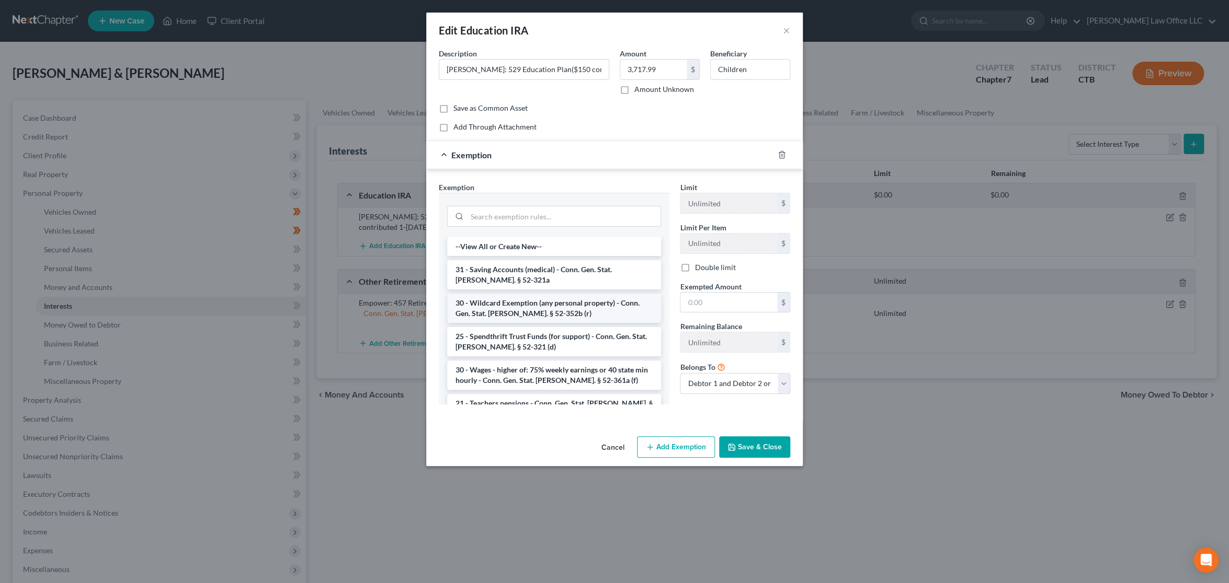
click at [529, 307] on li "30 - Wildcard Exemption (any personal property) - Conn. Gen. Stat. Ann. § 52-35…" at bounding box center [554, 308] width 214 height 29
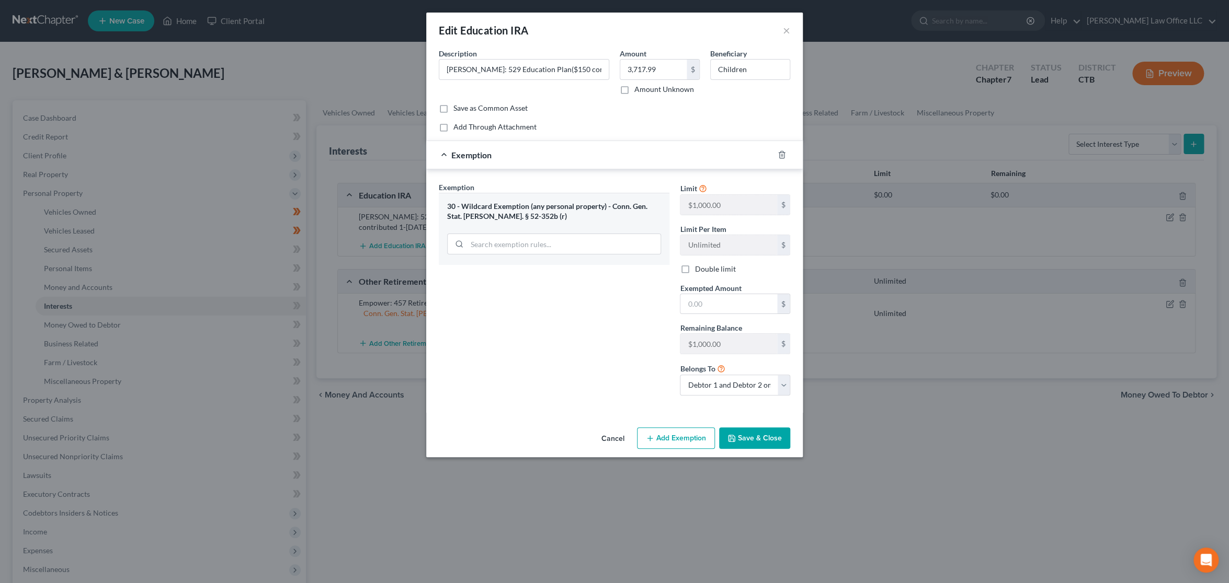
click at [613, 435] on button "Cancel" at bounding box center [613, 439] width 40 height 21
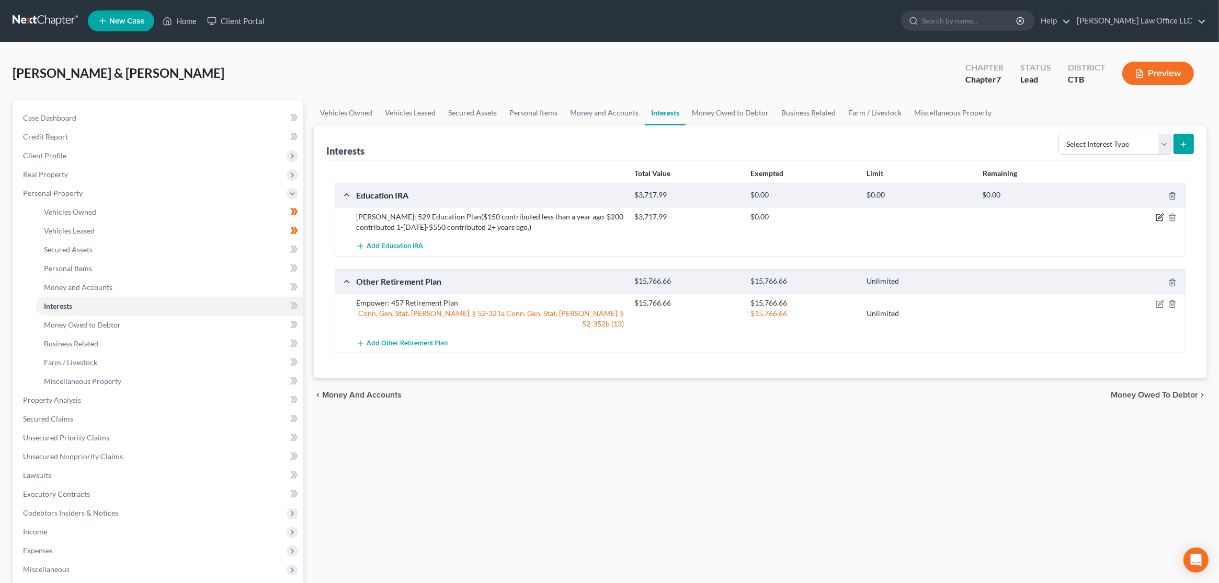
click at [1158, 215] on icon "button" at bounding box center [1159, 217] width 8 height 8
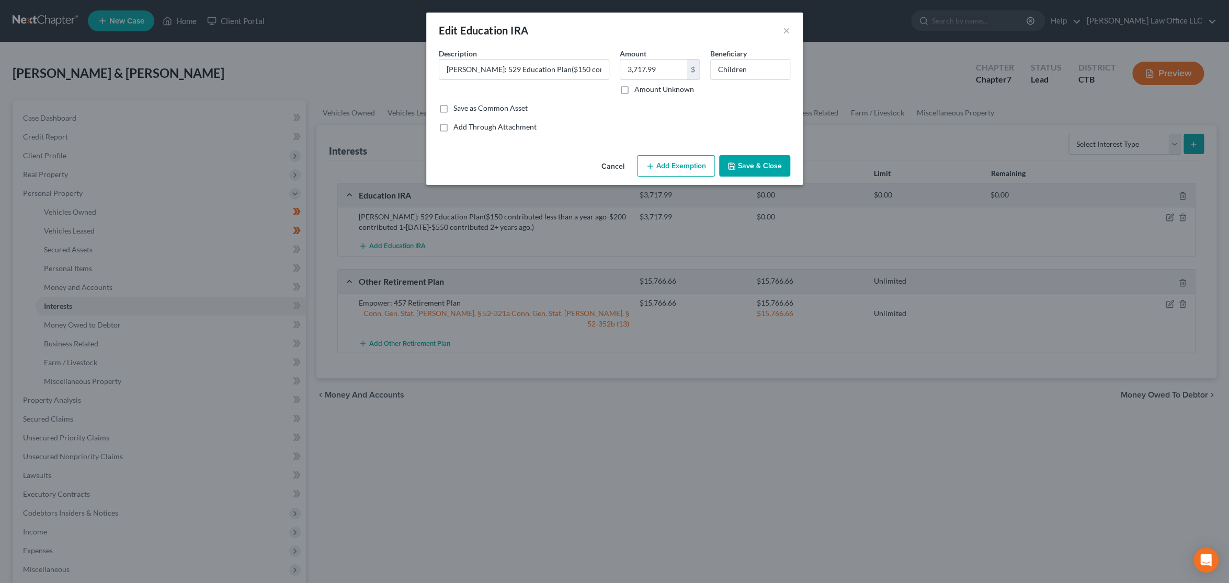
click at [661, 163] on button "Add Exemption" at bounding box center [676, 166] width 78 height 22
select select "2"
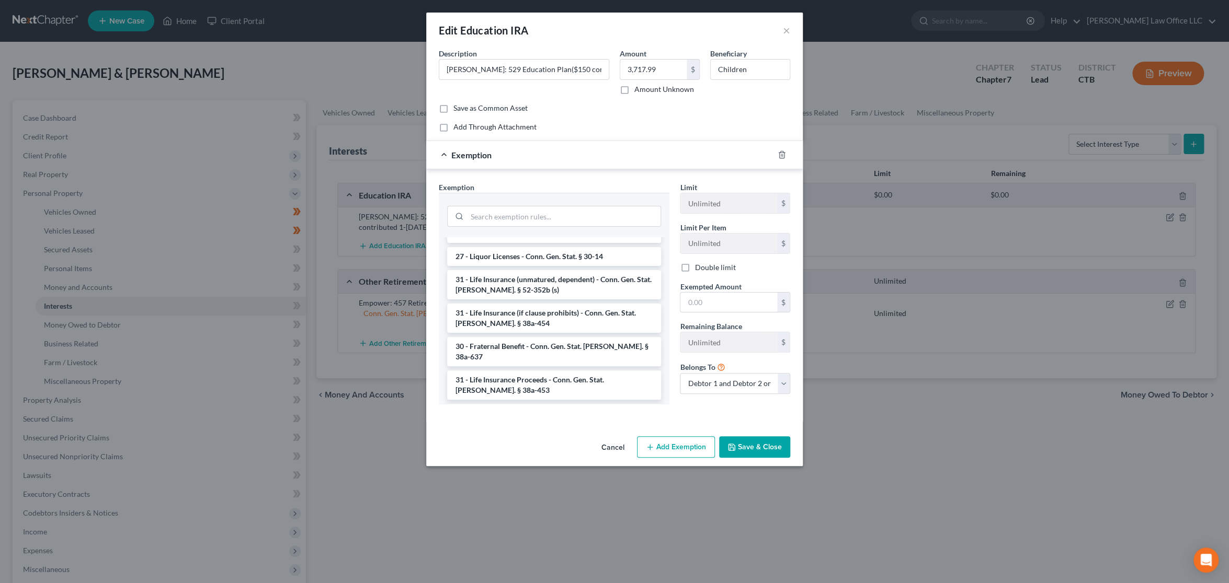
scroll to position [1220, 0]
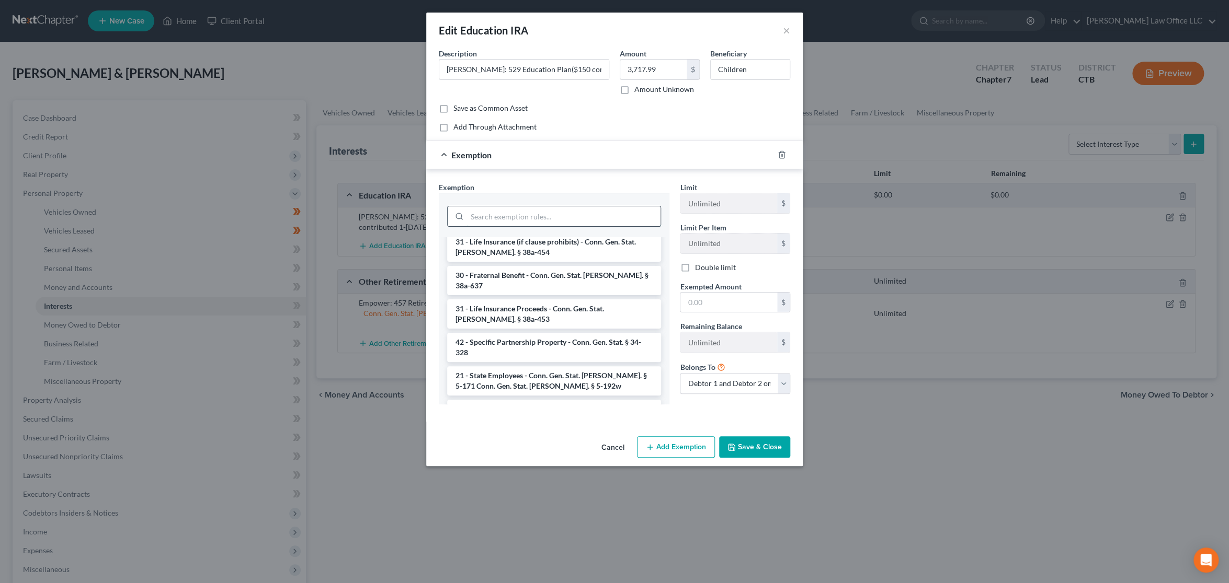
click at [574, 220] on input "search" at bounding box center [563, 216] width 193 height 20
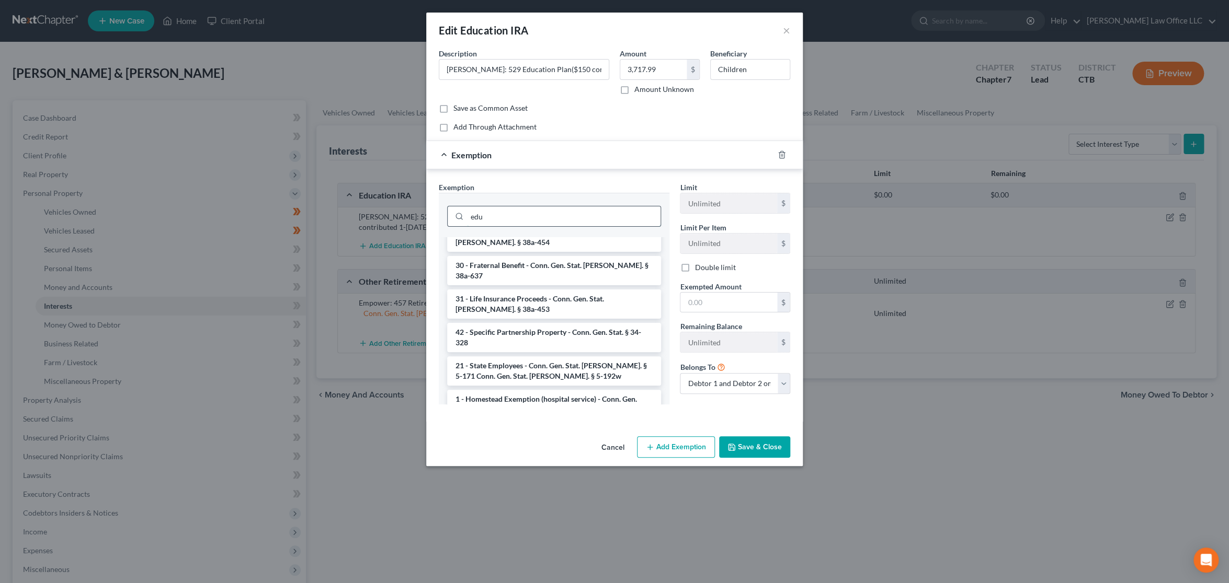
scroll to position [0, 0]
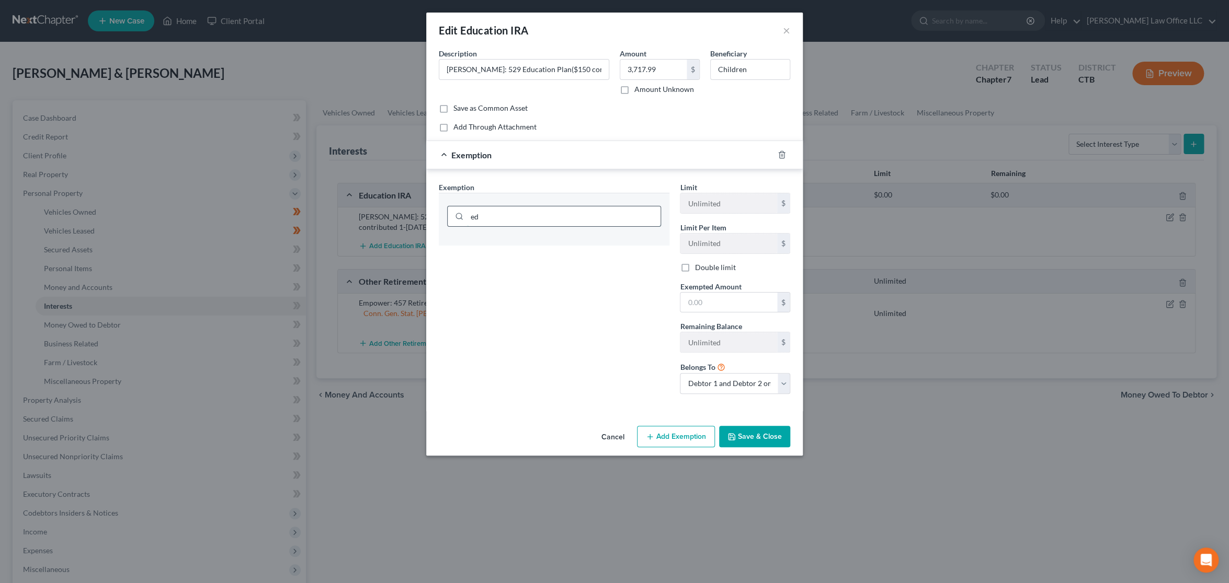
type input "e"
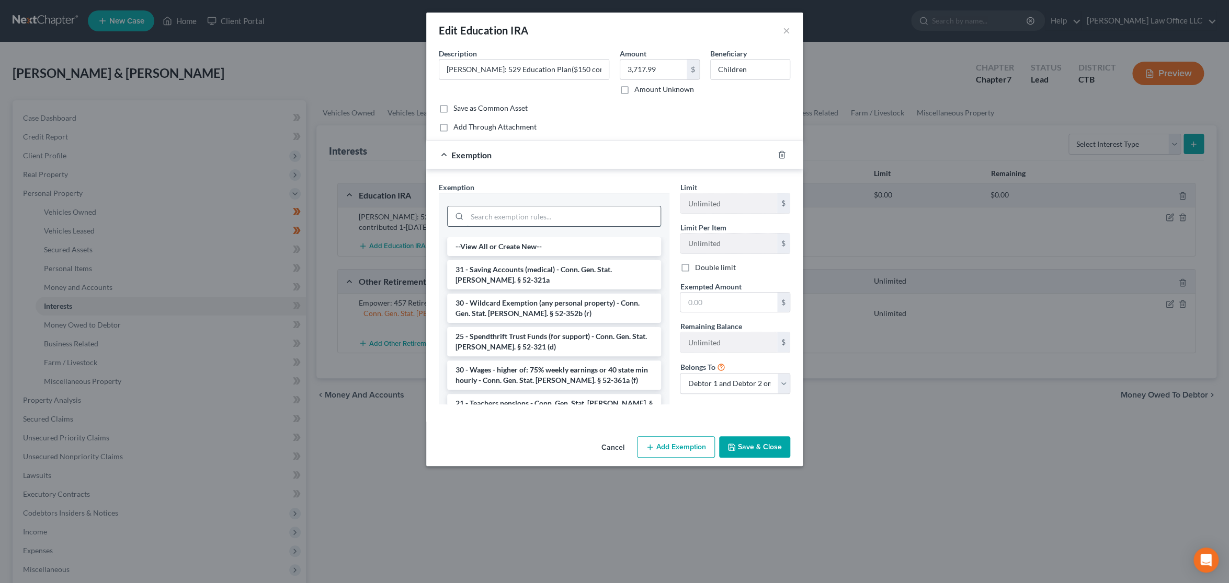
click at [540, 219] on input "search" at bounding box center [563, 216] width 193 height 20
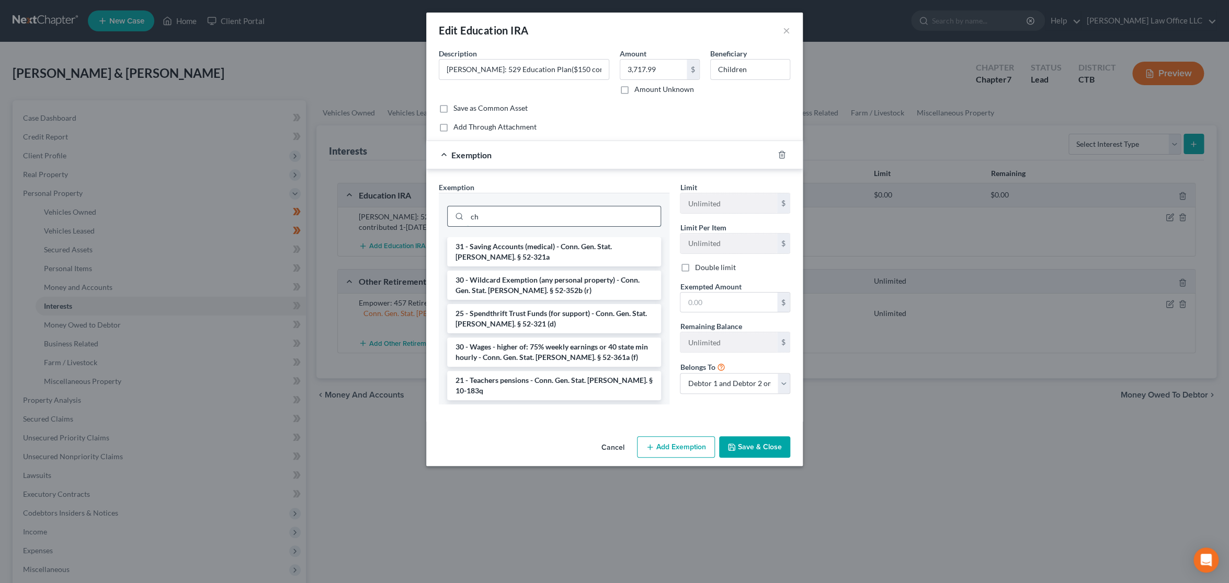
type input "c"
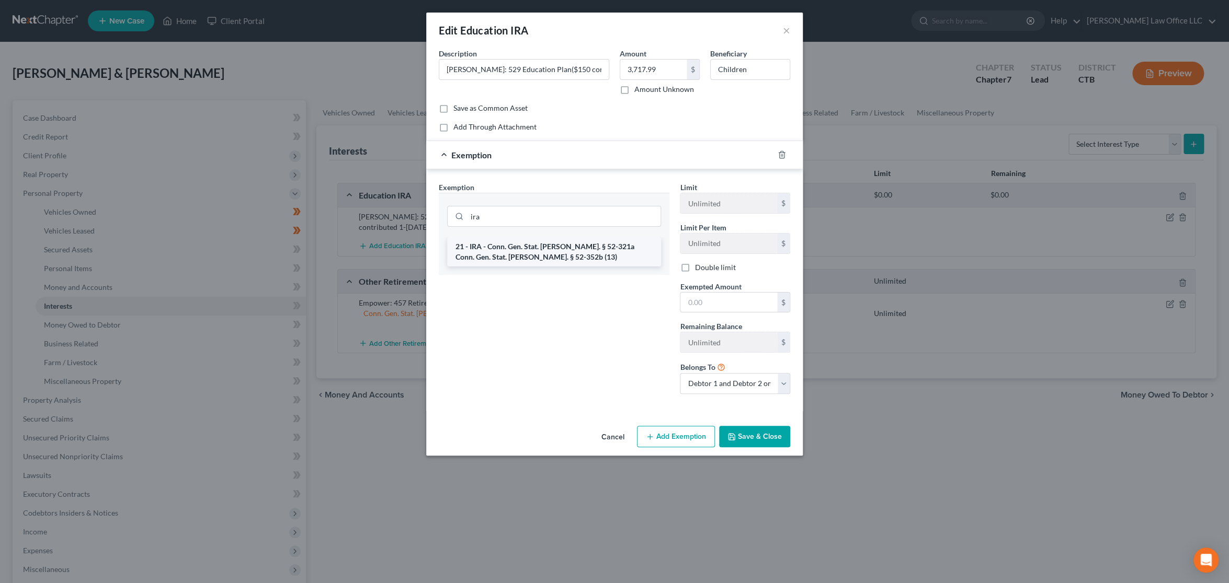
click at [530, 258] on li "21 - IRA - Conn. Gen. Stat. Ann. § 52-321a Conn. Gen. Stat. Ann. § 52-352b (13)" at bounding box center [554, 251] width 214 height 29
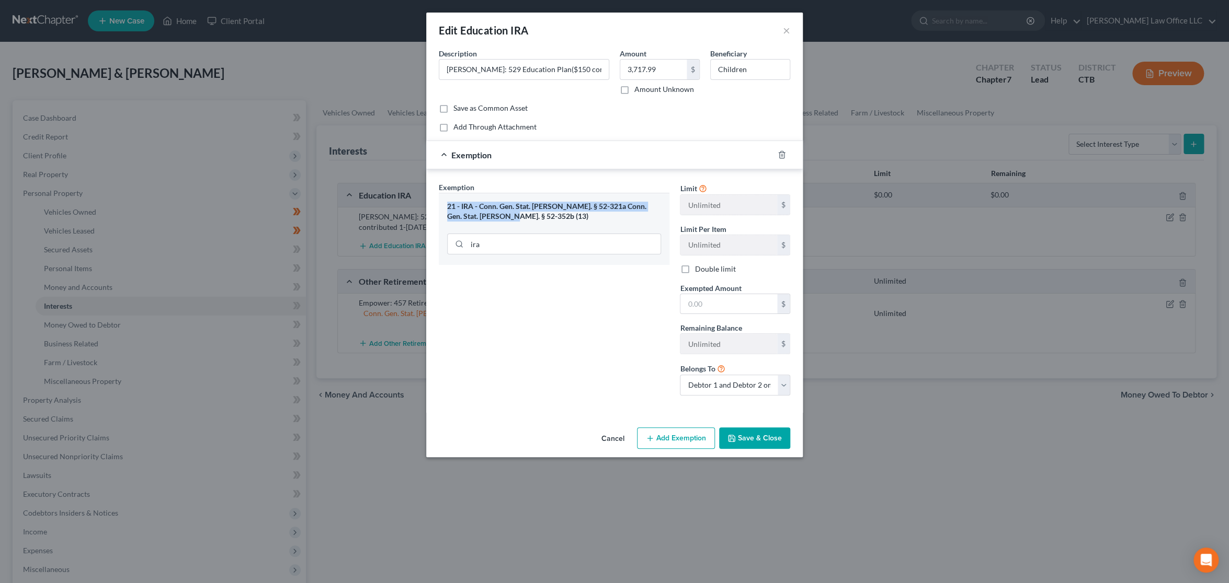
drag, startPoint x: 494, startPoint y: 219, endPoint x: 441, endPoint y: 210, distance: 53.5
click at [441, 210] on div "21 - IRA - Conn. Gen. Stat. Ann. § 52-321a Conn. Gen. Stat. Ann. § 52-352b (13)…" at bounding box center [554, 229] width 231 height 72
copy div "21 - IRA - Conn. Gen. Stat. Ann. § 52-321a Conn. Gen. Stat. Ann. § 52-352b (13)"
click at [513, 236] on input "ira" at bounding box center [563, 244] width 193 height 20
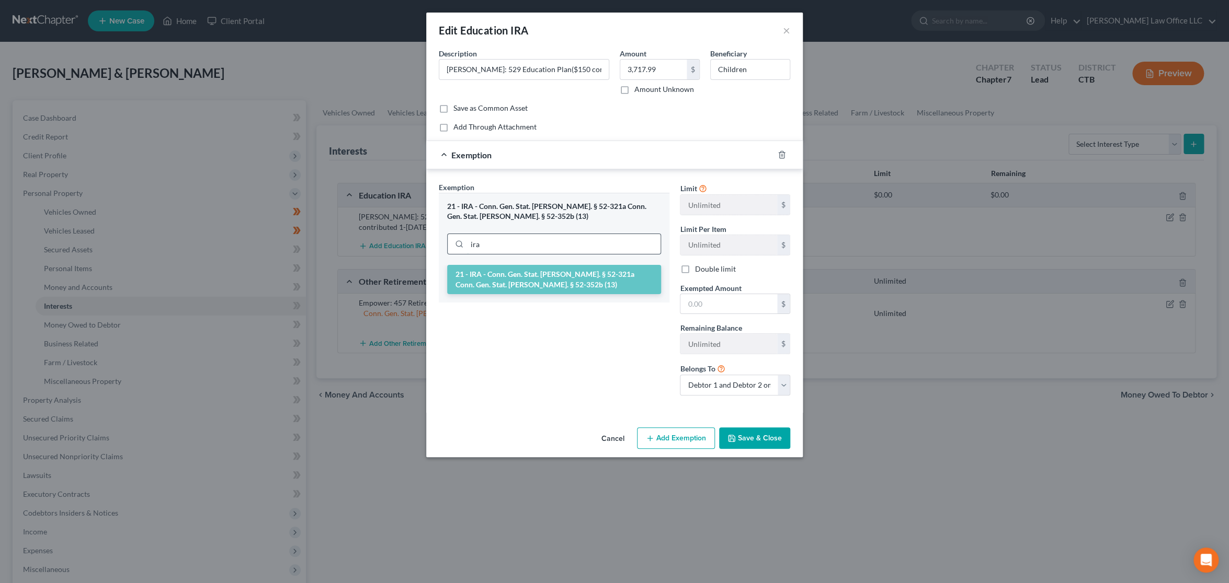
click at [513, 236] on input "ira" at bounding box center [563, 244] width 193 height 20
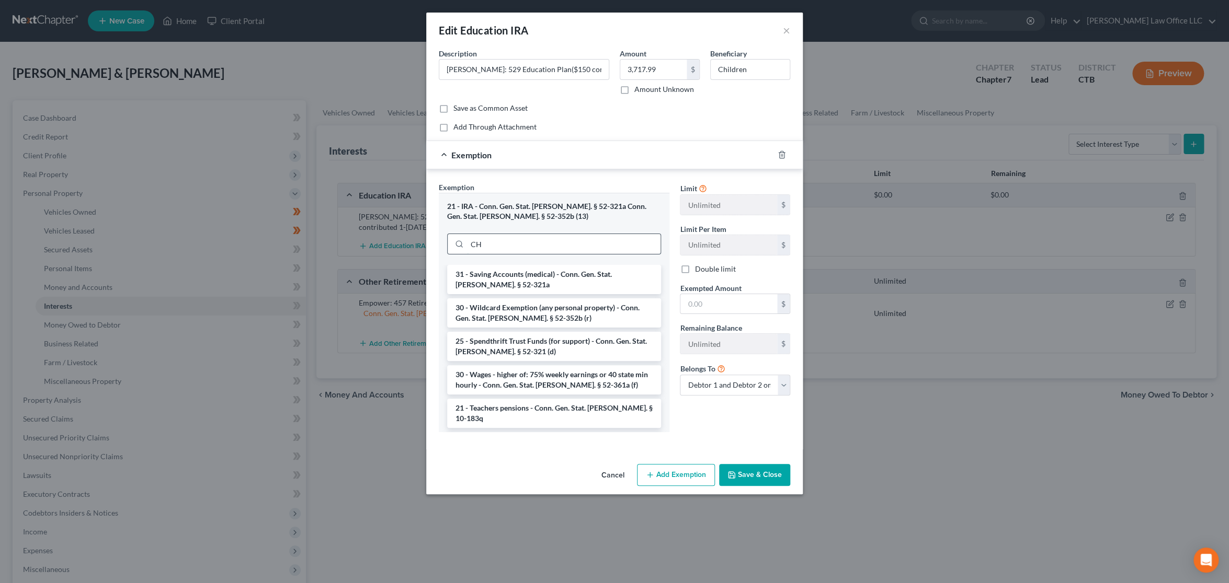
type input "C"
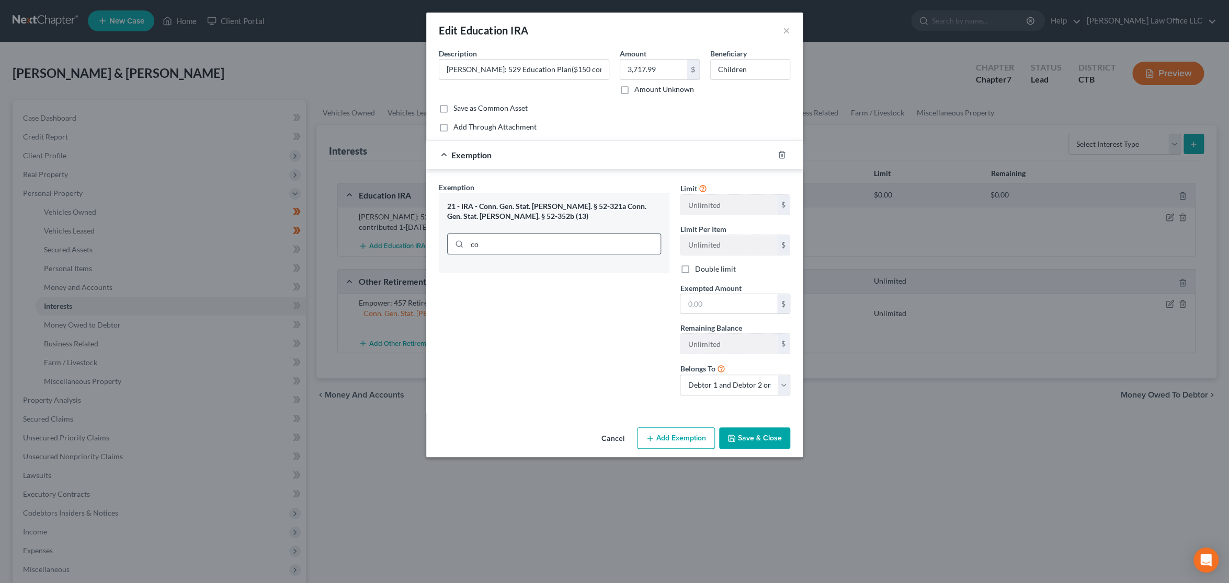
type input "c"
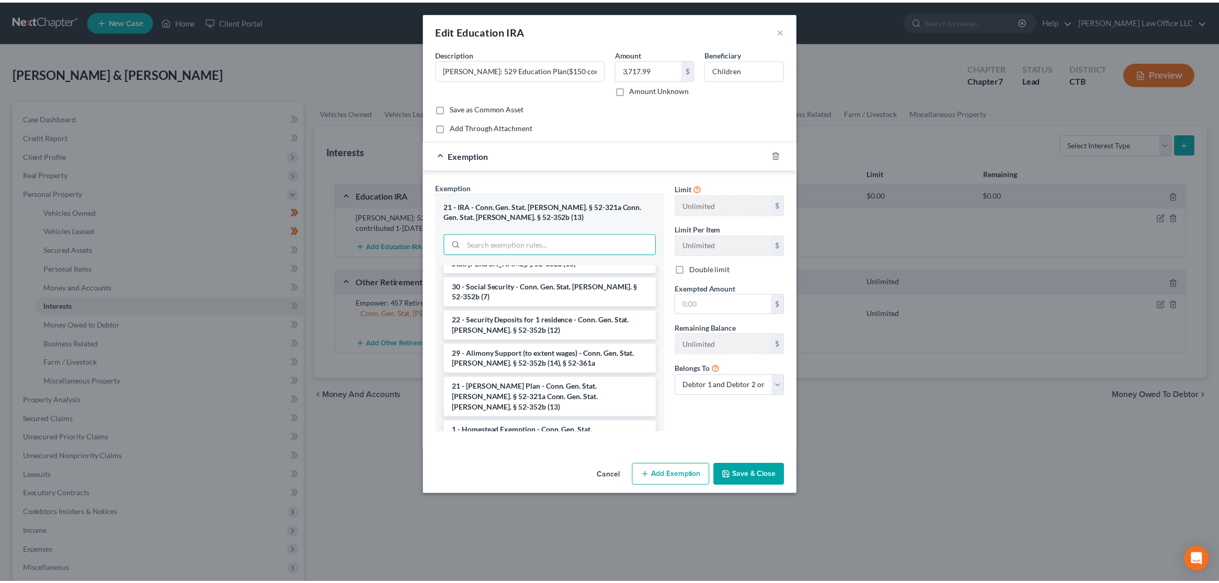
scroll to position [899, 0]
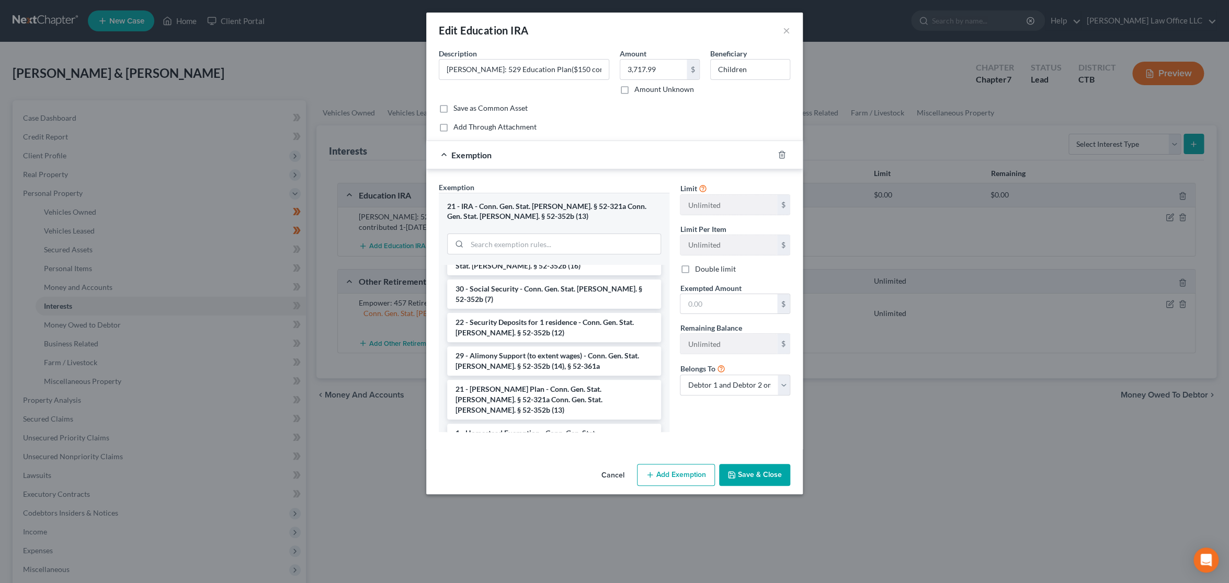
click at [577, 380] on li "21 - KEOGH Plan - Conn. Gen. Stat. Ann. § 52-321a Conn. Gen. Stat. Ann. § 52-35…" at bounding box center [554, 400] width 214 height 40
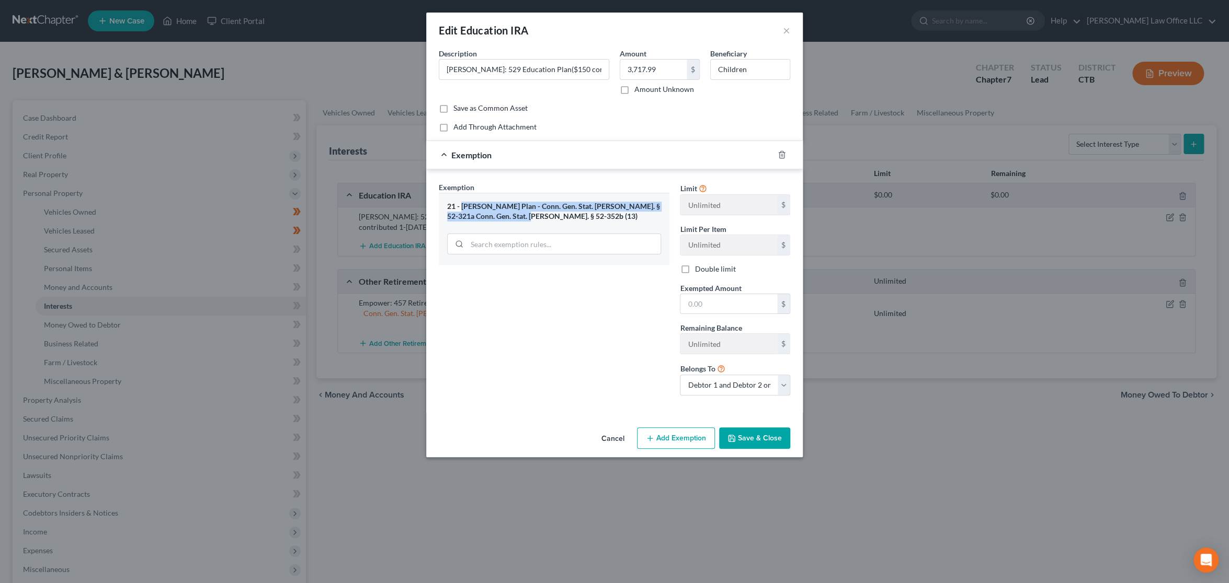
drag, startPoint x: 547, startPoint y: 216, endPoint x: 461, endPoint y: 205, distance: 87.0
click at [461, 205] on div "21 - KEOGH Plan - Conn. Gen. Stat. Ann. § 52-321a Conn. Gen. Stat. Ann. § 52-35…" at bounding box center [554, 211] width 214 height 19
copy div "KEOGH Plan - Conn. Gen. Stat. Ann. § 52-321a Conn. Gen. Stat. Ann. § 52-352b (1…"
click at [714, 304] on input "text" at bounding box center [728, 304] width 97 height 20
type input "3,717.99"
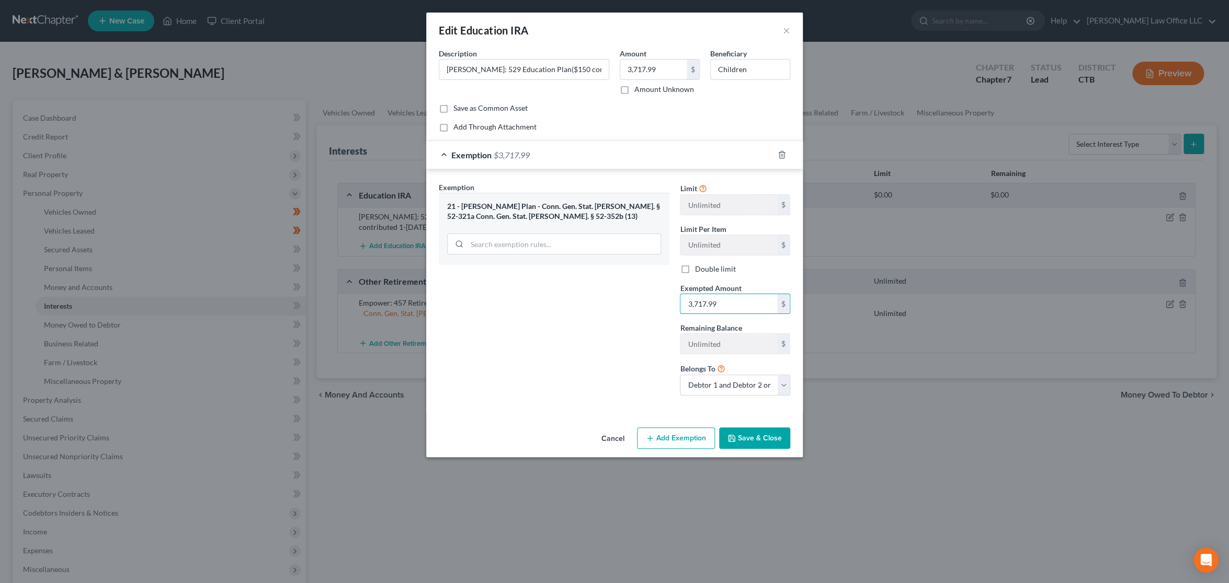
click at [596, 328] on div "Exemption Set must be selected for CA. Exemption * 21 - KEOGH Plan - Conn. Gen.…" at bounding box center [553, 293] width 241 height 222
click at [779, 437] on button "Save & Close" at bounding box center [754, 439] width 71 height 22
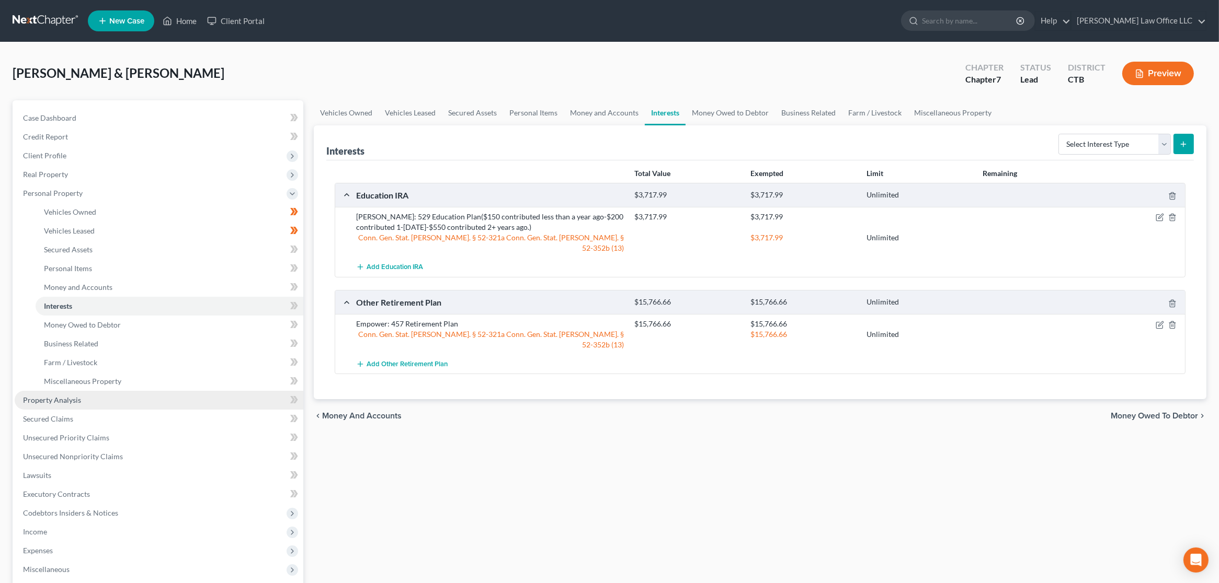
click at [109, 401] on link "Property Analysis" at bounding box center [159, 400] width 289 height 19
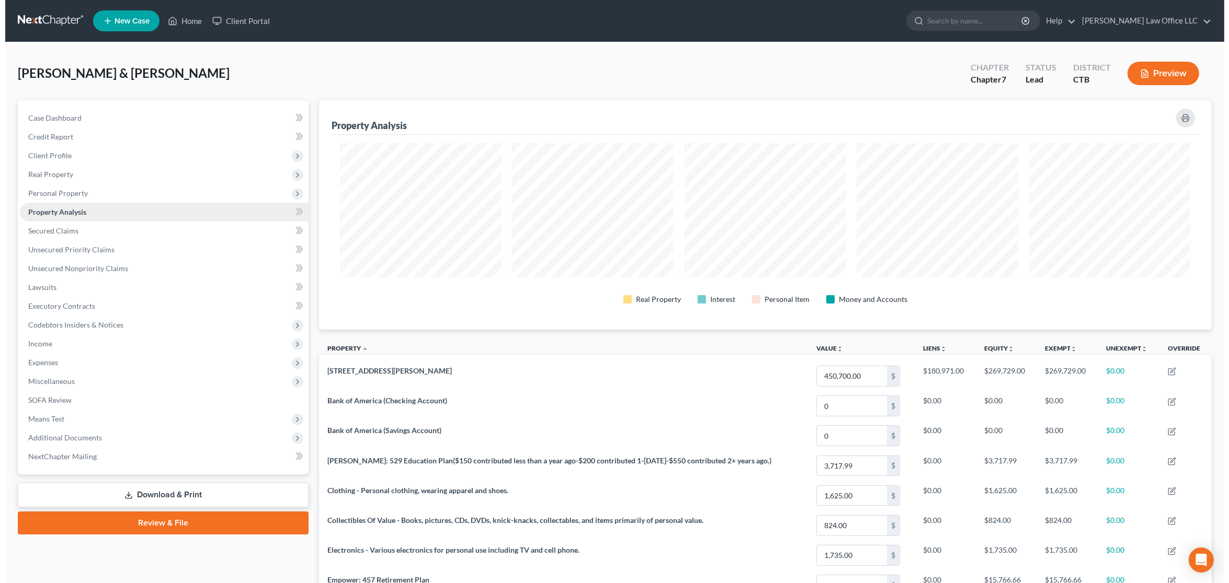
scroll to position [229, 892]
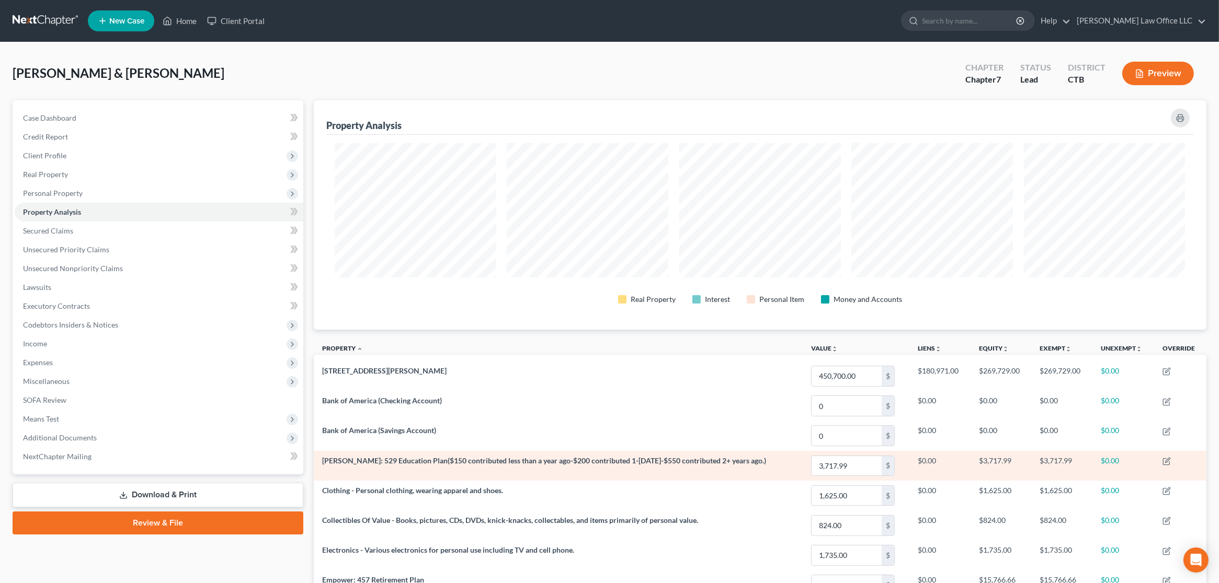
click at [1170, 460] on td at bounding box center [1180, 466] width 52 height 30
click at [1166, 460] on icon "button" at bounding box center [1166, 461] width 8 height 8
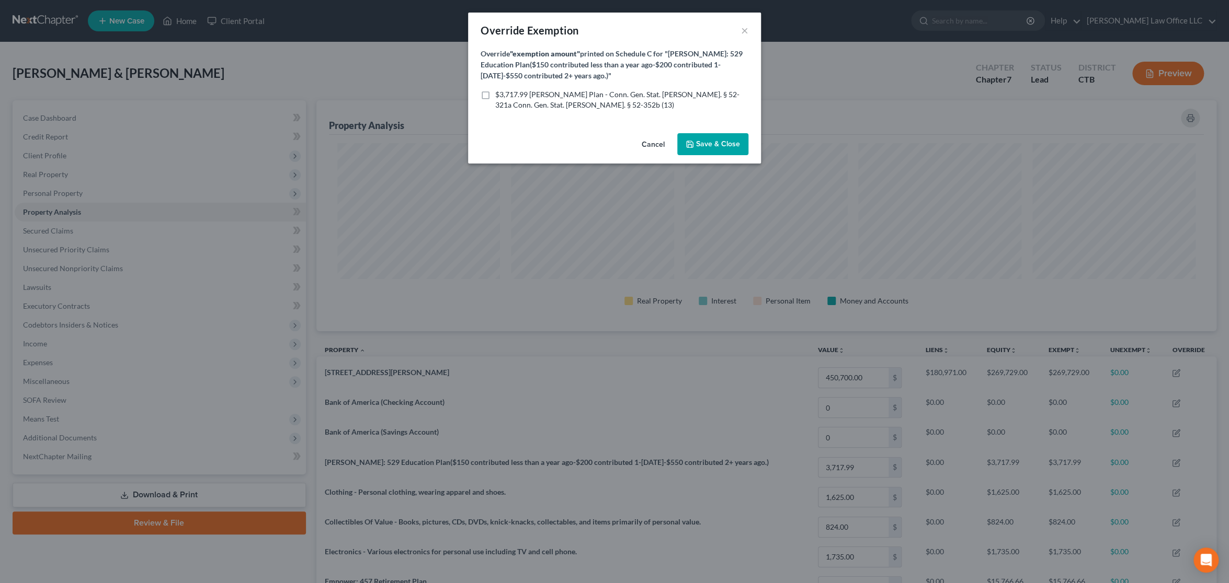
click at [495, 94] on label "$3,717.99 KEOGH Plan - Conn. Gen. Stat. Ann. § 52-321a Conn. Gen. Stat. Ann. § …" at bounding box center [621, 99] width 253 height 21
click at [499, 94] on input "$3,717.99 KEOGH Plan - Conn. Gen. Stat. Ann. § 52-321a Conn. Gen. Stat. Ann. § …" at bounding box center [502, 92] width 7 height 7
checkbox input "true"
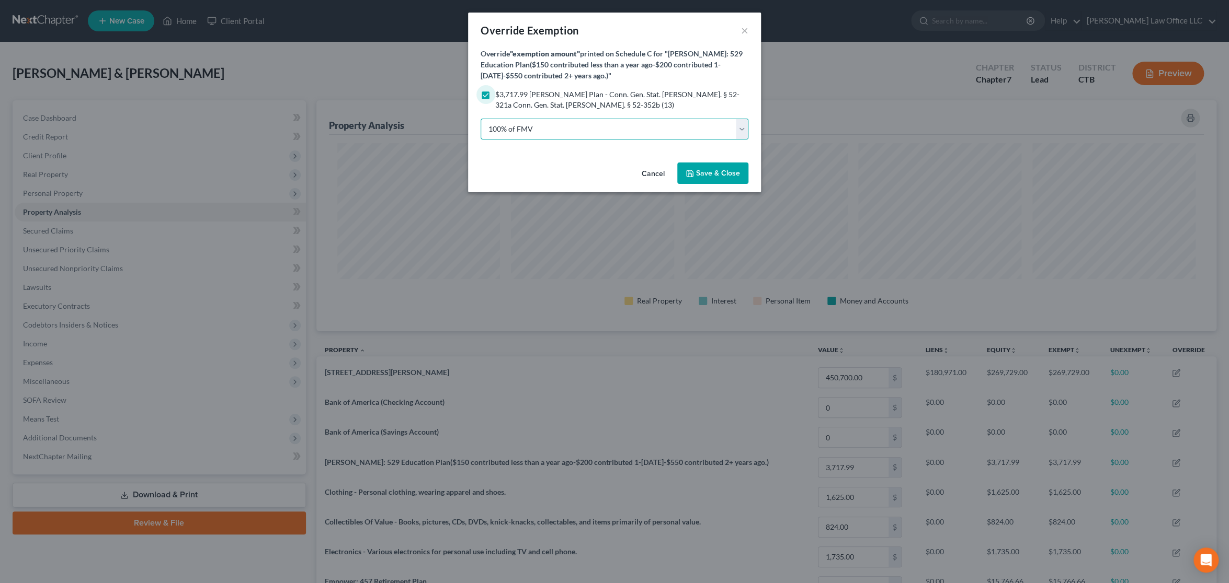
click at [549, 129] on select "100% of FMV Unknown Other" at bounding box center [614, 129] width 268 height 21
click at [711, 168] on button "Save & Close" at bounding box center [712, 174] width 71 height 22
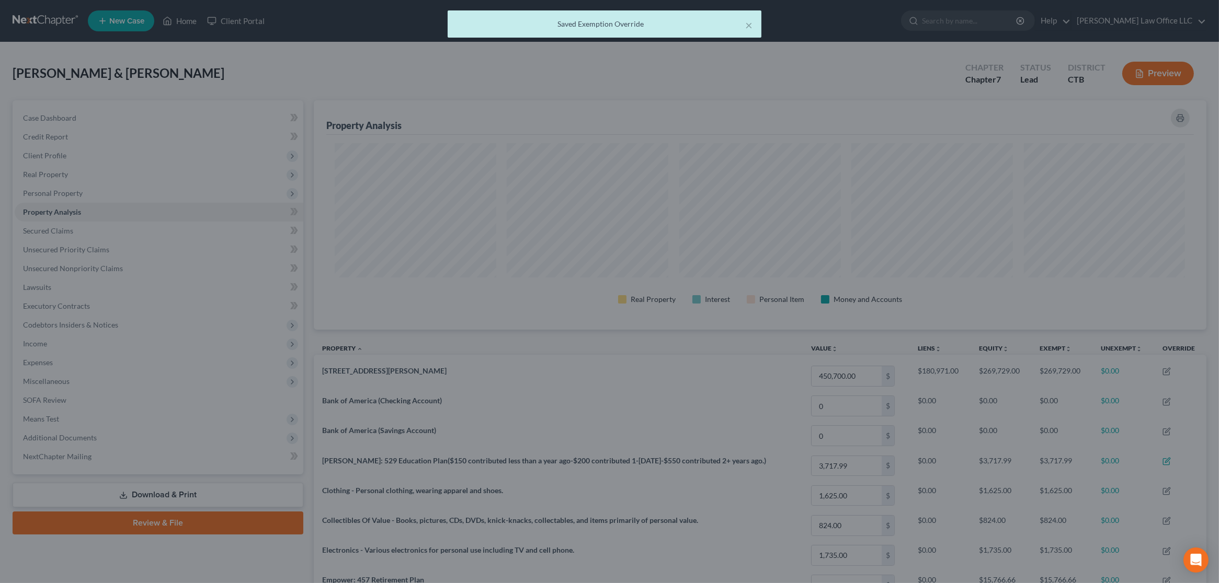
scroll to position [522539, 521876]
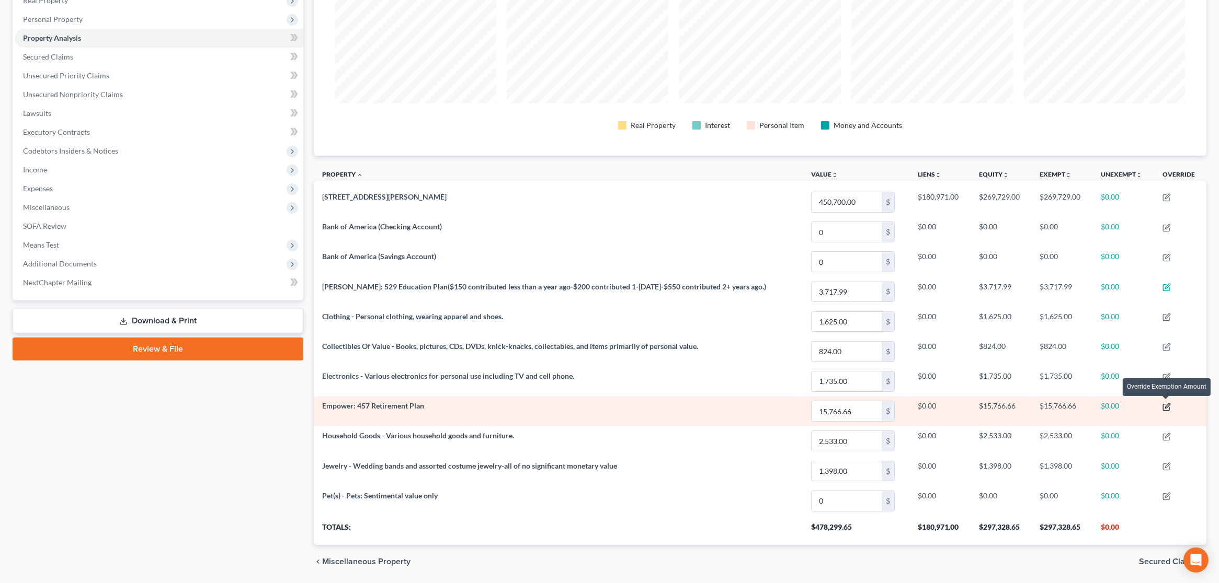
click at [1166, 405] on icon "button" at bounding box center [1166, 407] width 8 height 8
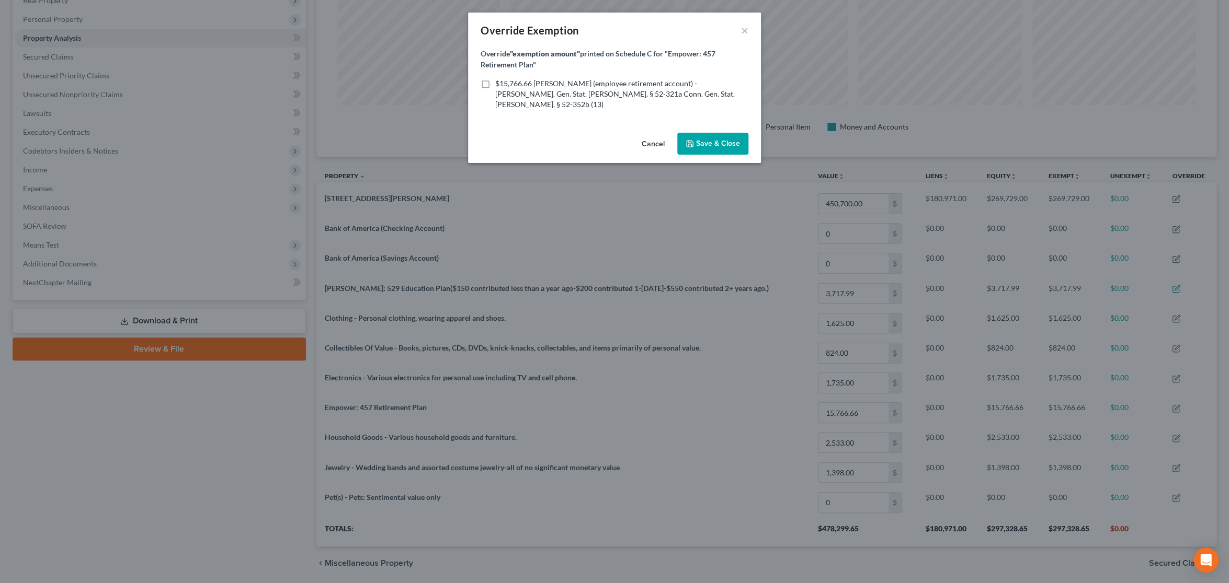
click at [509, 88] on label "$15,766.66 ERISA (employee retirement account) - Conn. Gen. Stat. Ann. § 52-321…" at bounding box center [621, 93] width 253 height 31
click at [506, 85] on input "$15,766.66 ERISA (employee retirement account) - Conn. Gen. Stat. Ann. § 52-321…" at bounding box center [502, 81] width 7 height 7
checkbox input "true"
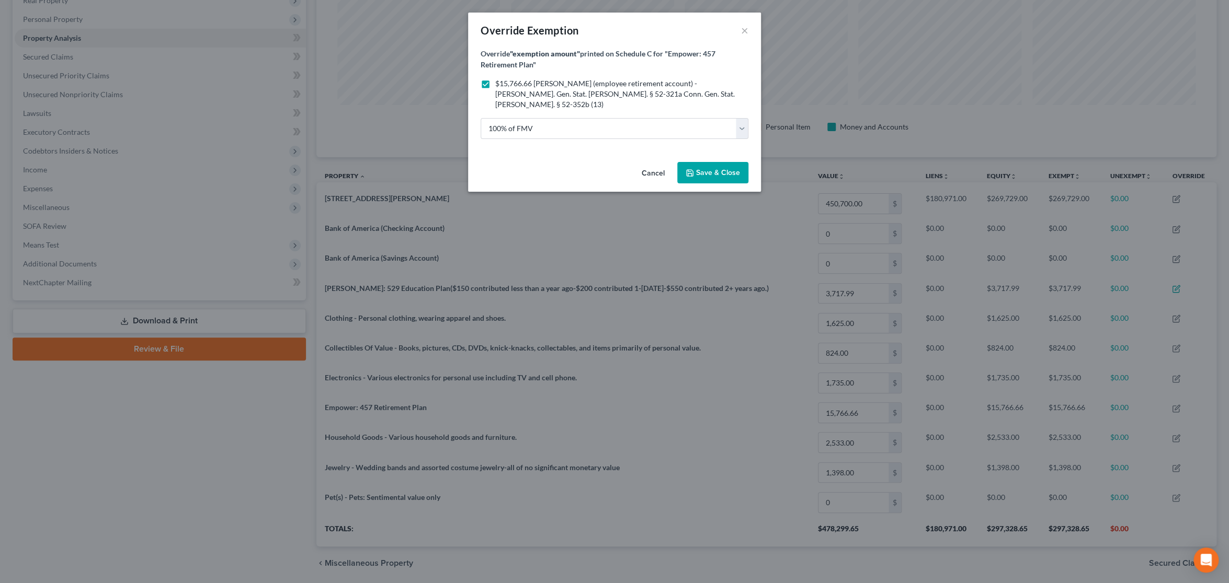
click at [703, 168] on span "Save & Close" at bounding box center [718, 172] width 44 height 9
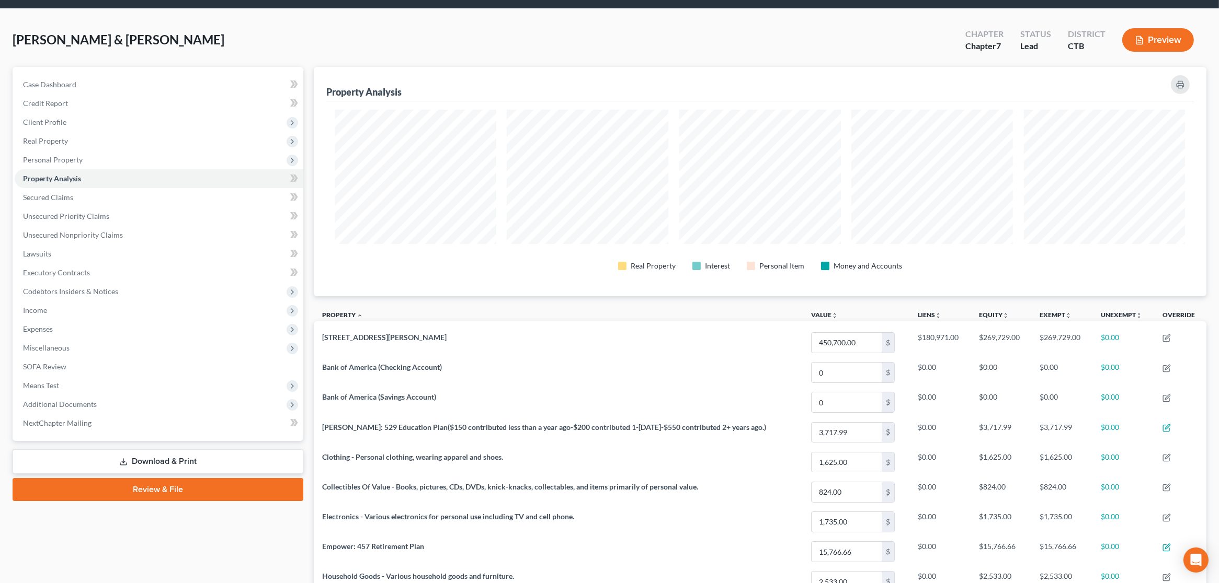
click at [158, 493] on link "Review & File" at bounding box center [158, 489] width 291 height 23
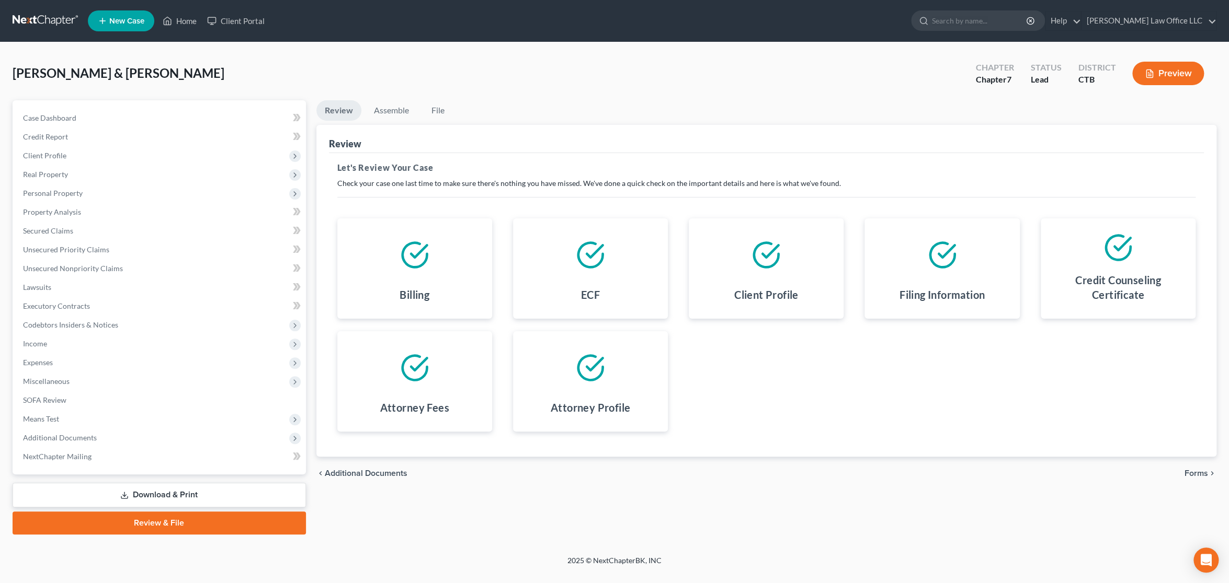
click at [136, 499] on link "Download & Print" at bounding box center [159, 495] width 293 height 25
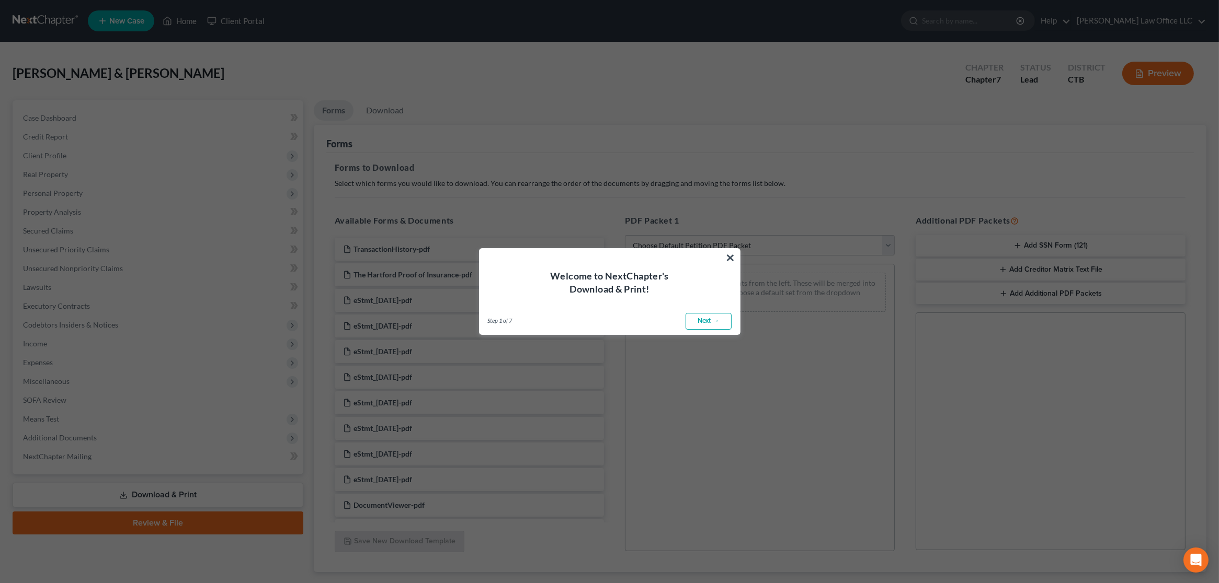
click at [703, 322] on link "Next →" at bounding box center [708, 321] width 46 height 17
select select "0"
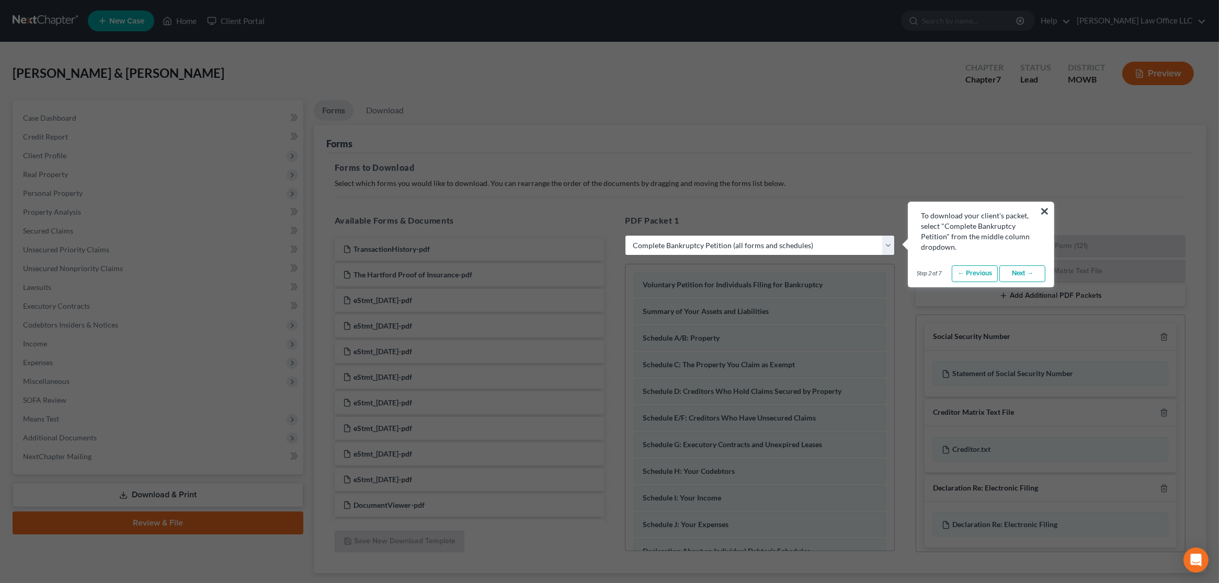
click at [1046, 211] on button "×" at bounding box center [1044, 211] width 10 height 17
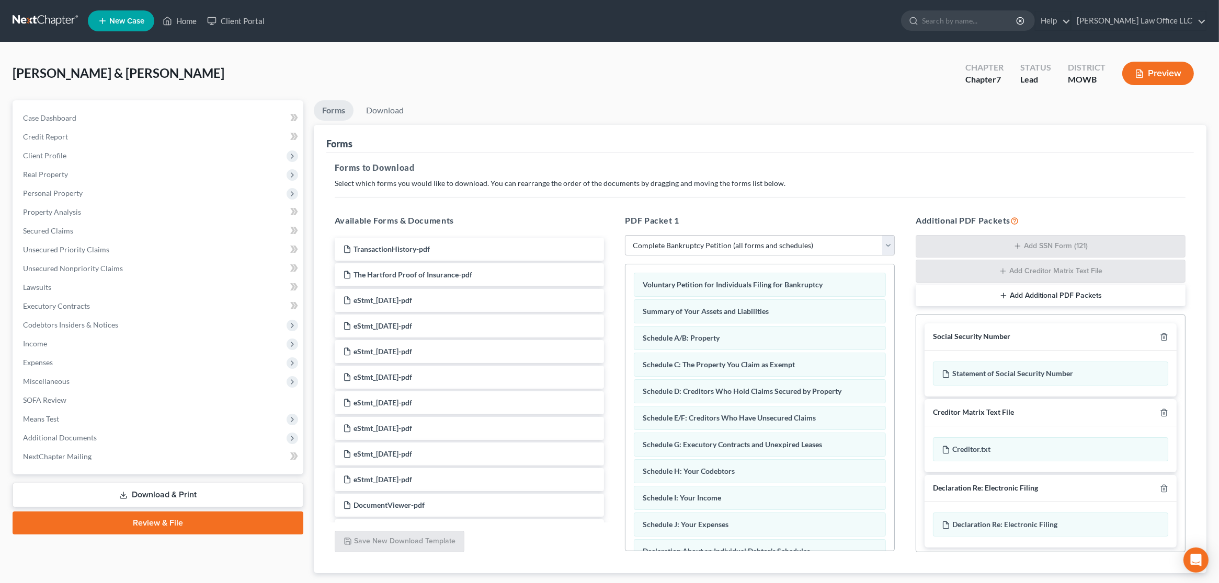
click at [1163, 74] on button "Preview" at bounding box center [1158, 74] width 72 height 24
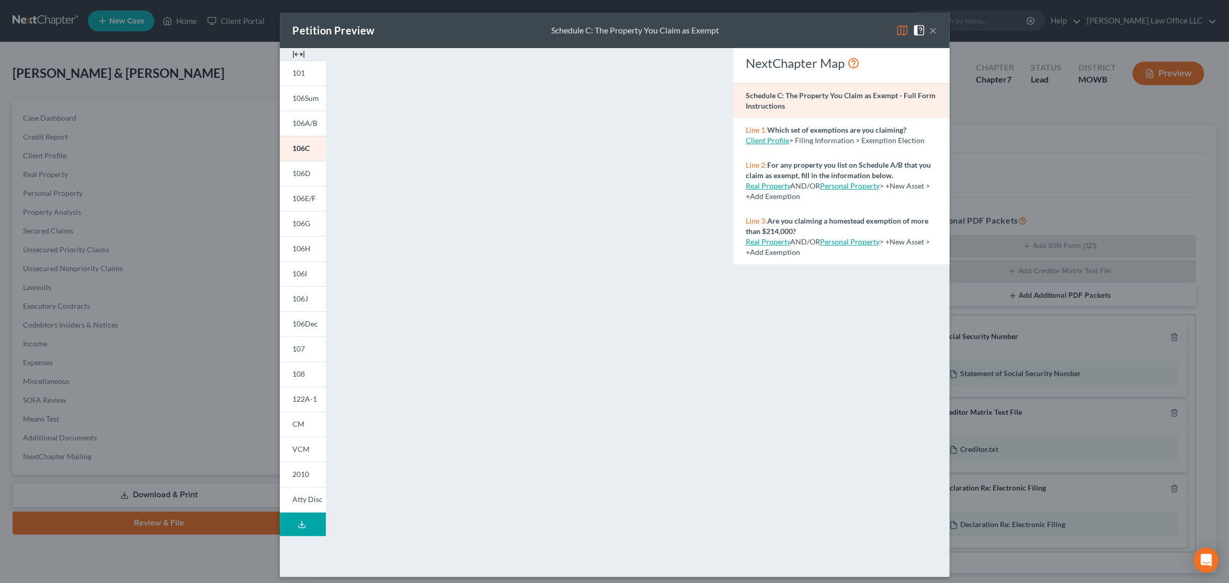
click at [297, 526] on icon at bounding box center [301, 525] width 8 height 8
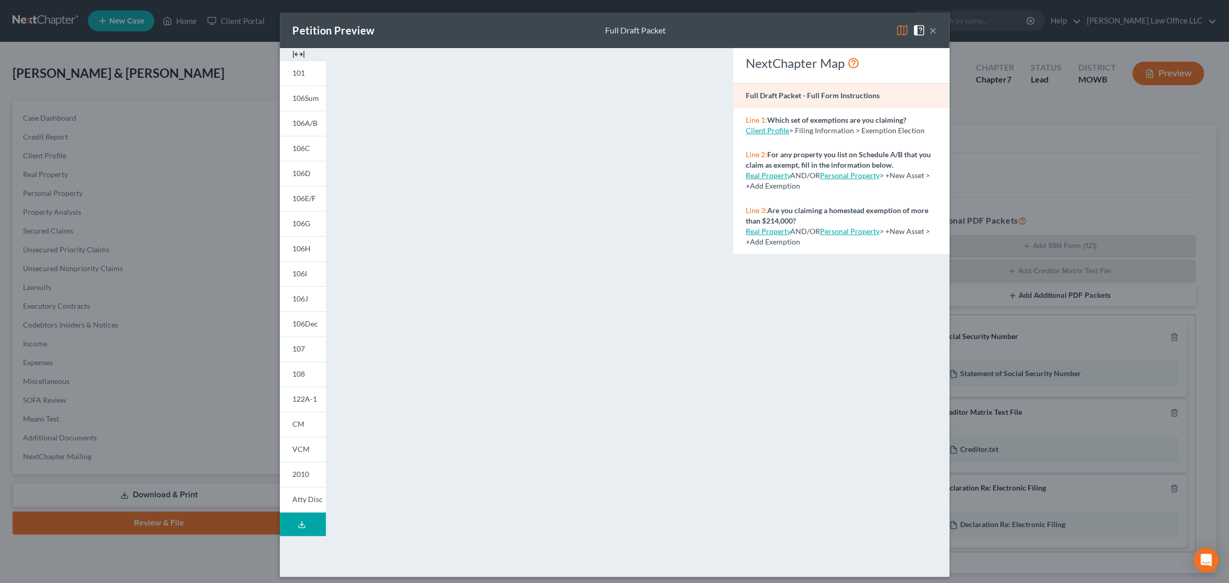
click at [931, 28] on button "×" at bounding box center [932, 30] width 7 height 13
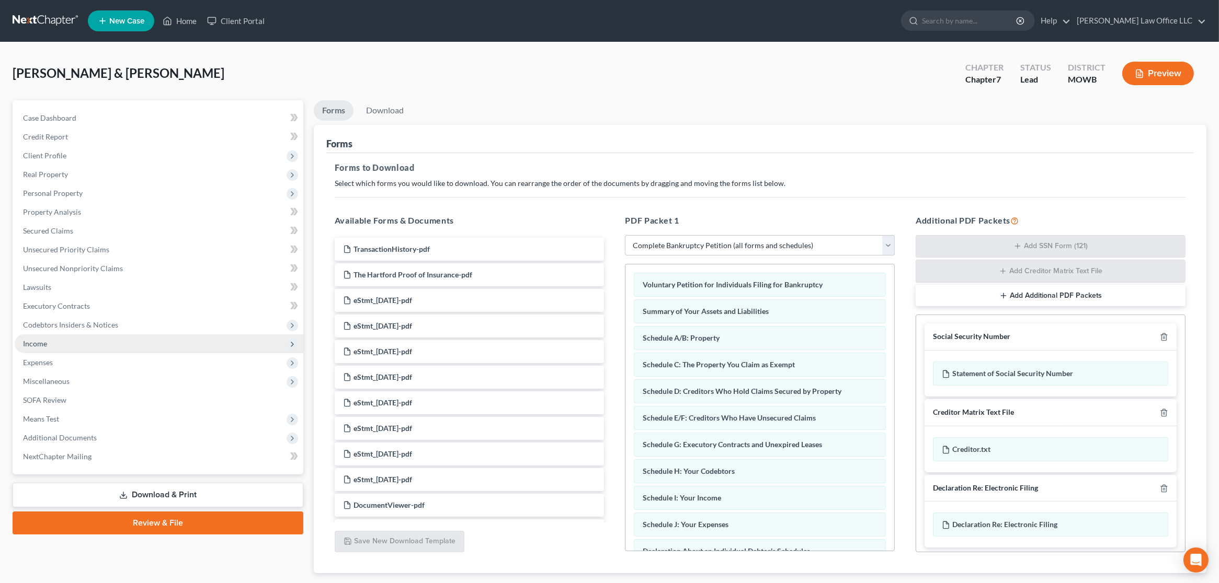
click at [85, 340] on span "Income" at bounding box center [159, 344] width 289 height 19
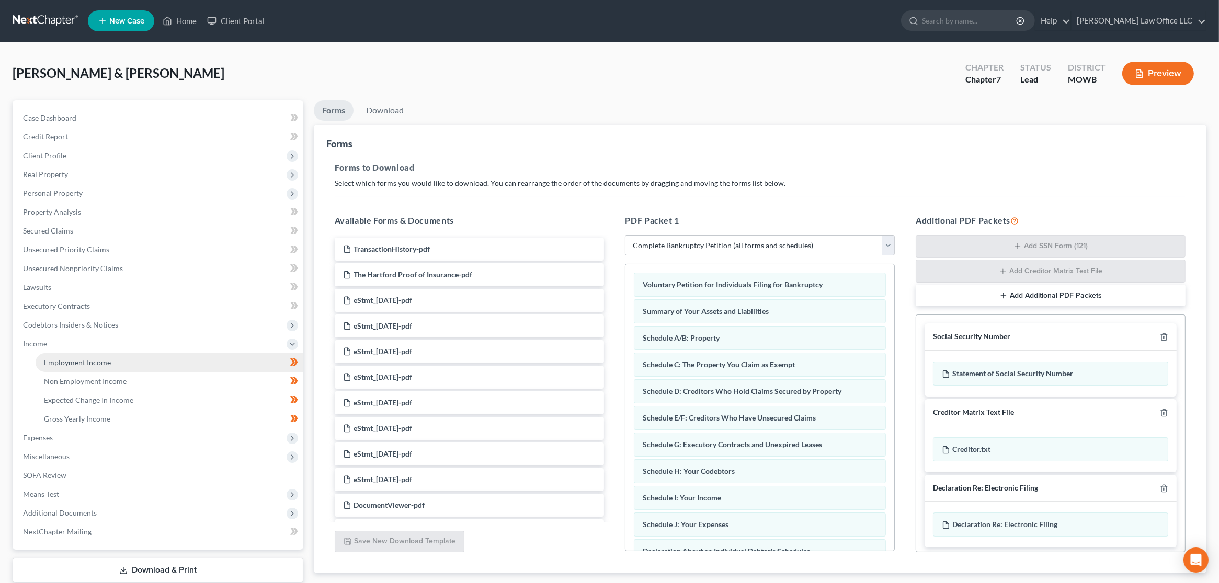
click at [91, 362] on span "Employment Income" at bounding box center [77, 362] width 67 height 9
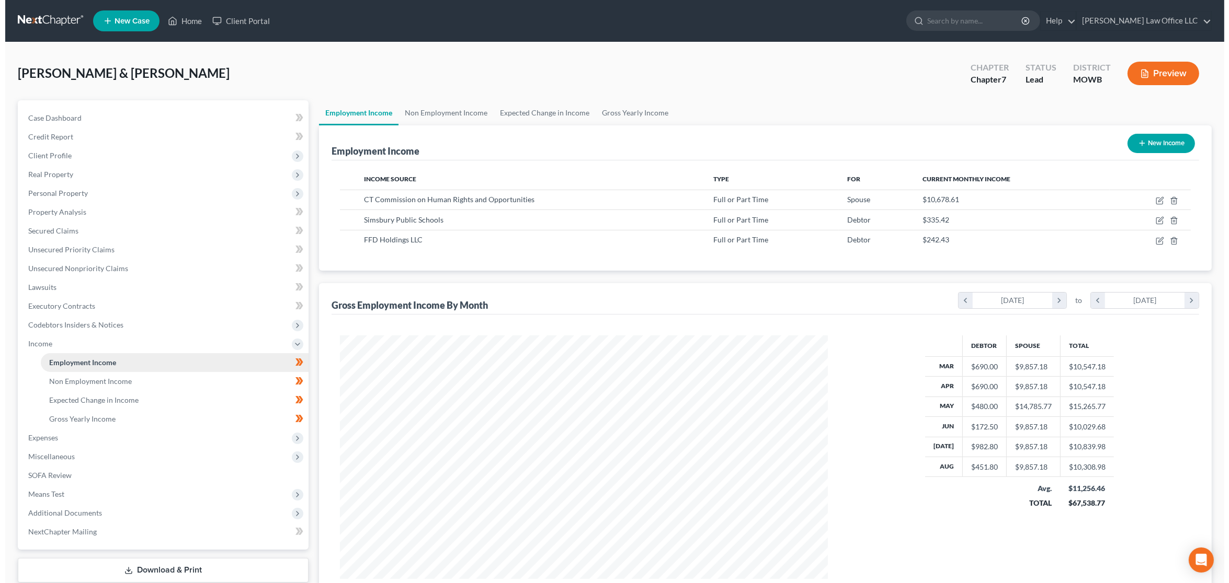
scroll to position [244, 508]
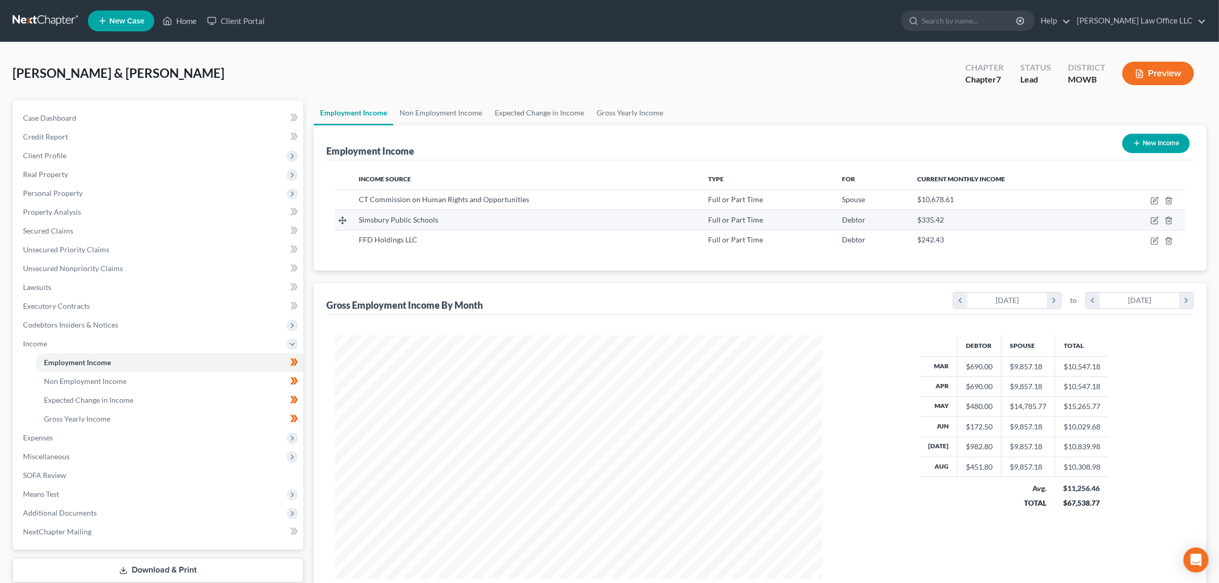
click at [461, 221] on div "Simsbury Public Schools" at bounding box center [525, 220] width 333 height 10
click at [1153, 216] on icon "button" at bounding box center [1154, 220] width 8 height 8
select select "0"
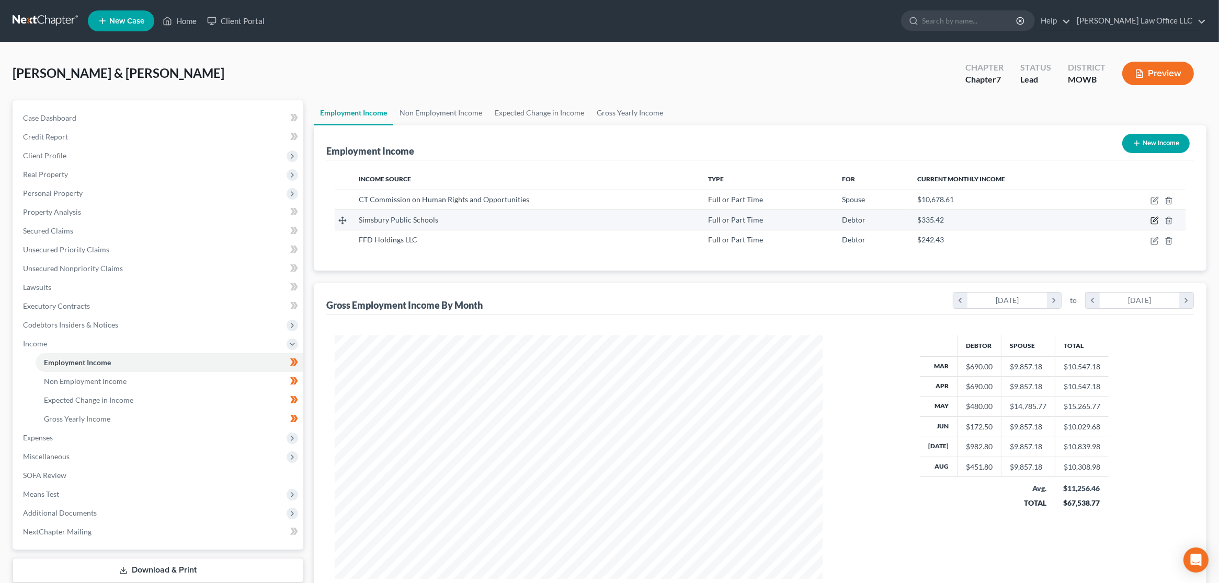
select select "6"
select select "2"
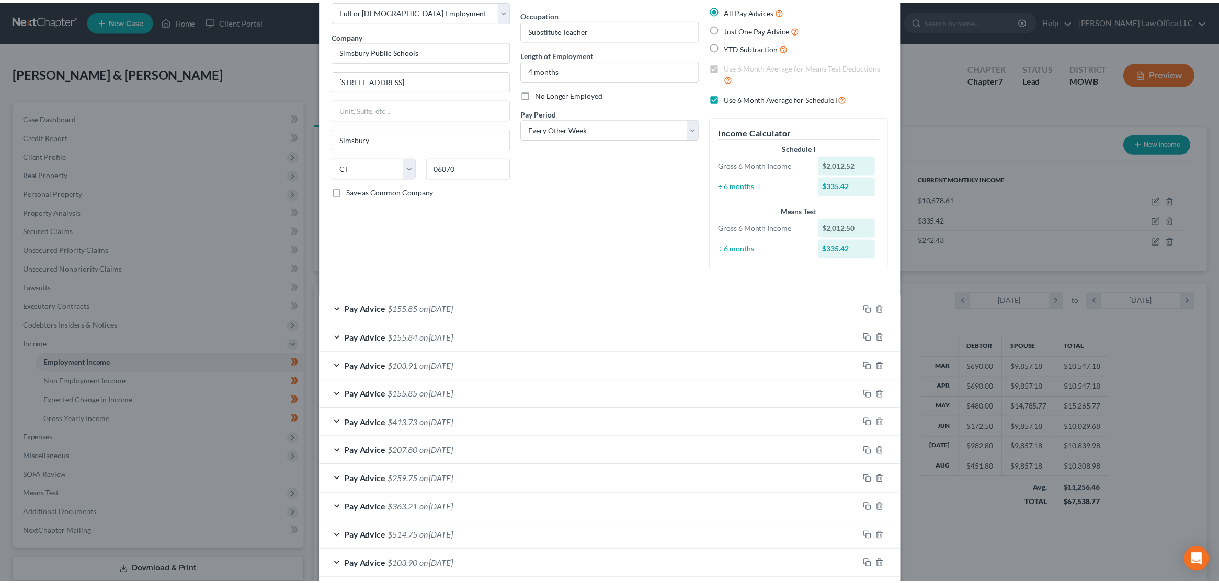
scroll to position [0, 0]
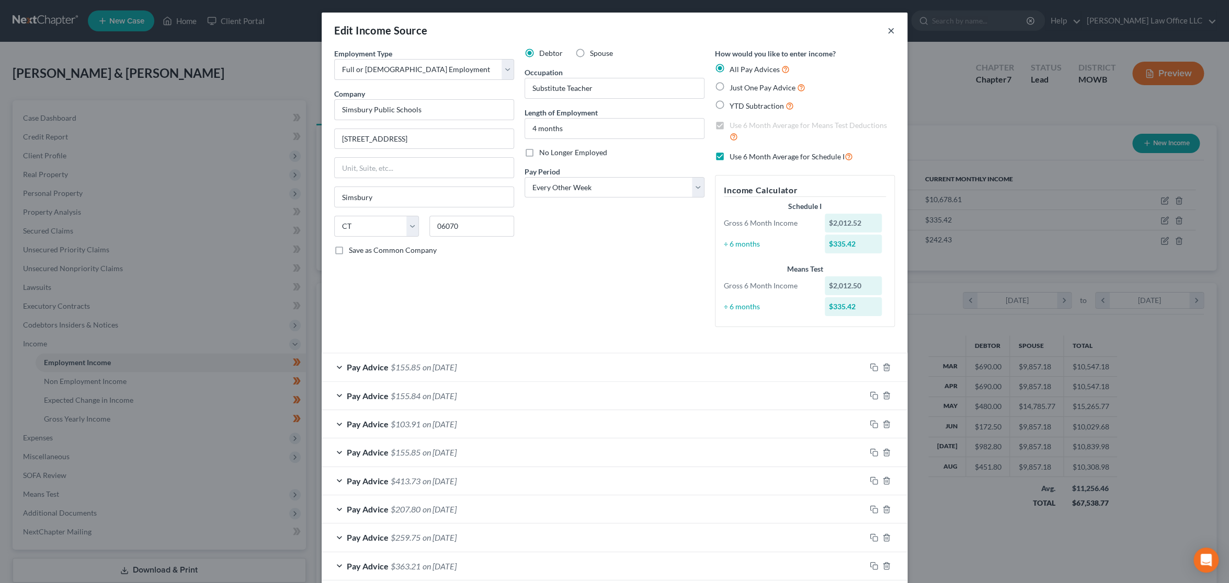
click at [887, 36] on button "×" at bounding box center [890, 30] width 7 height 13
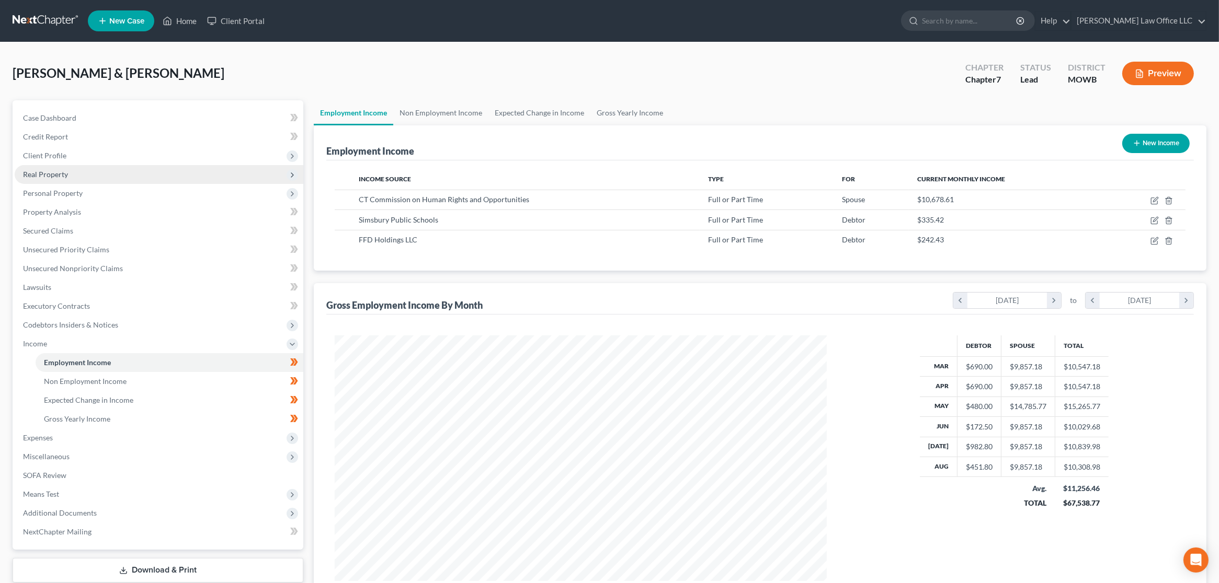
scroll to position [522524, 522260]
click at [59, 24] on link at bounding box center [46, 21] width 67 height 19
